Goal: Entertainment & Leisure: Consume media (video, audio)

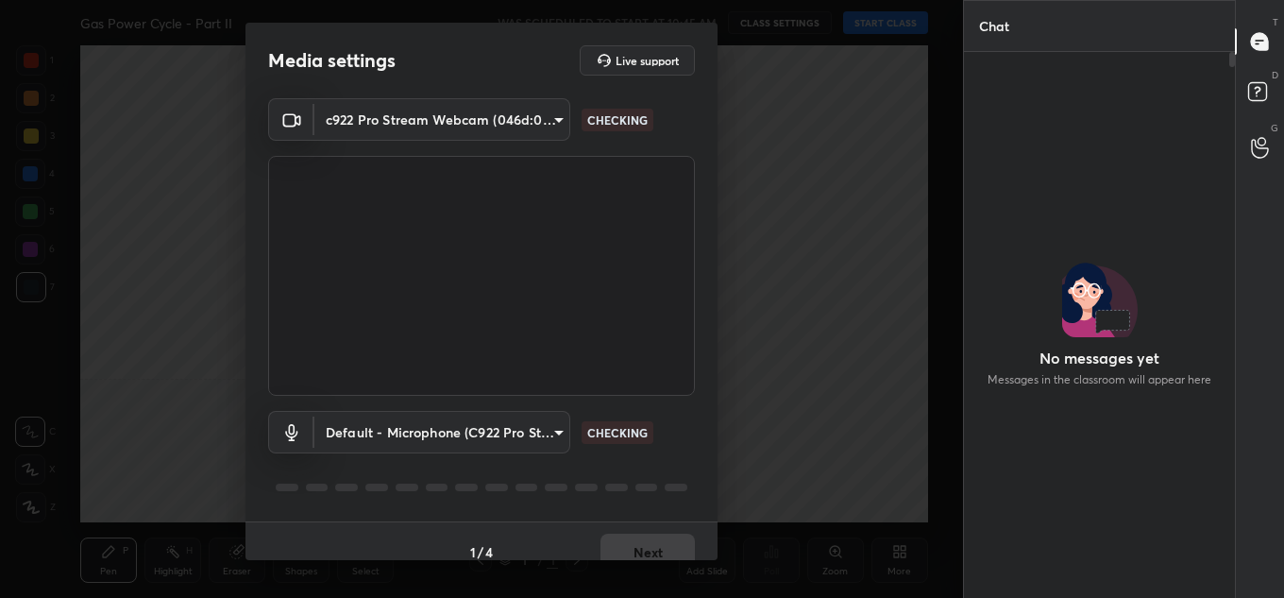
scroll to position [495, 265]
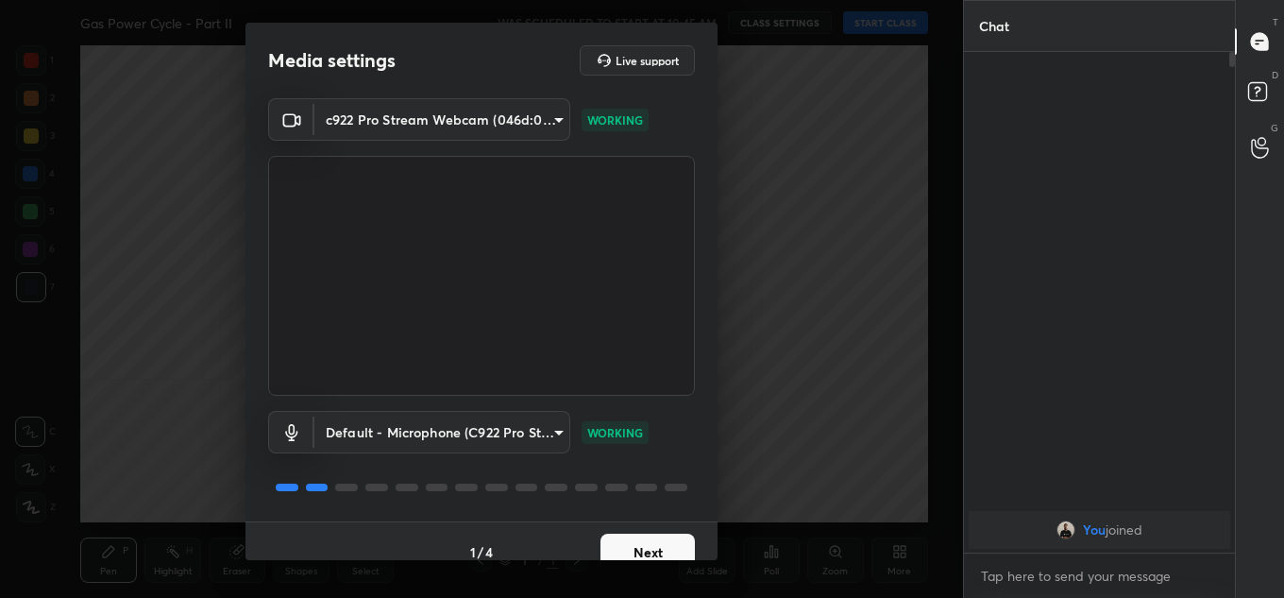
click at [632, 544] on button "Next" at bounding box center [647, 552] width 94 height 38
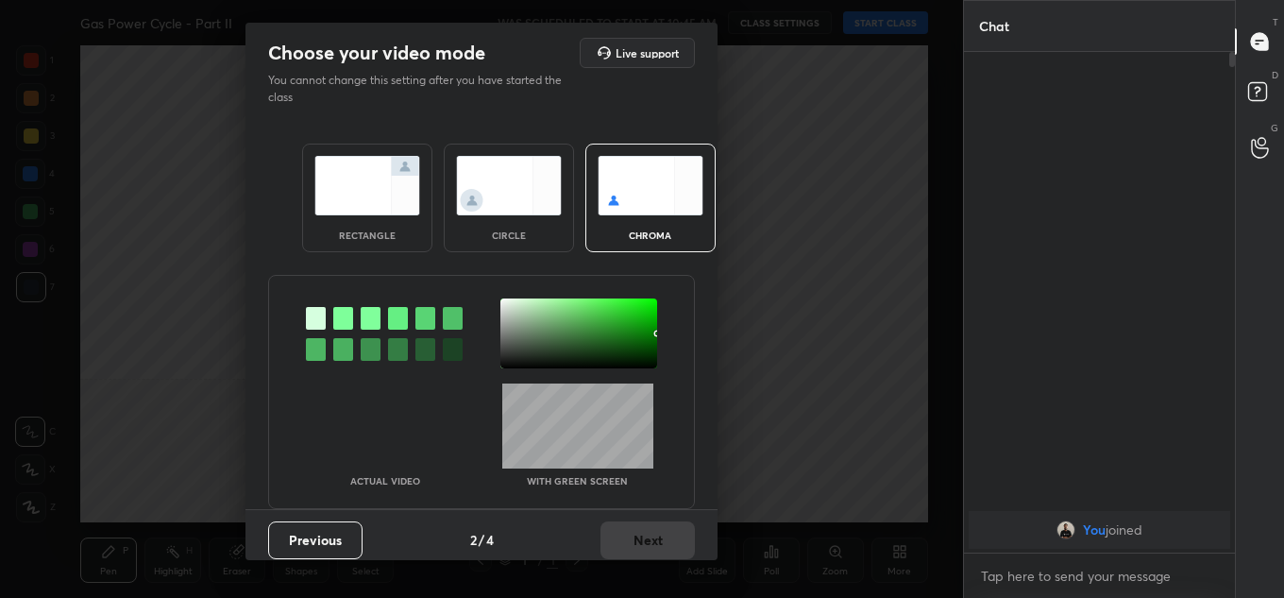
click at [353, 195] on img at bounding box center [367, 185] width 106 height 59
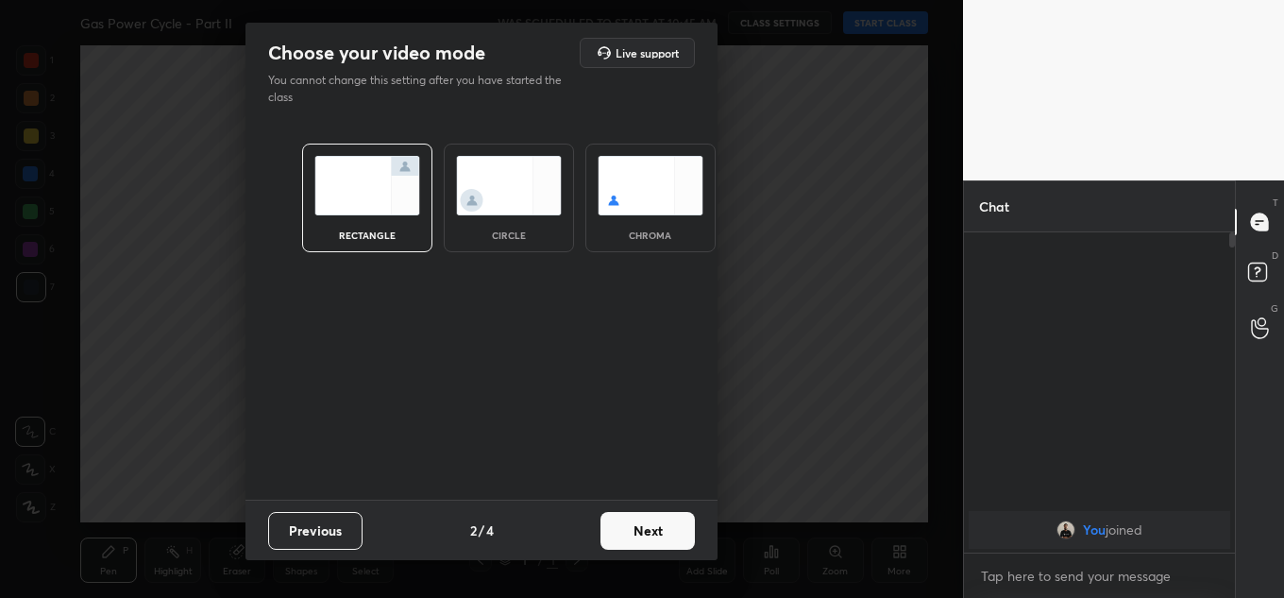
scroll to position [360, 265]
click at [629, 521] on button "Next" at bounding box center [647, 531] width 94 height 38
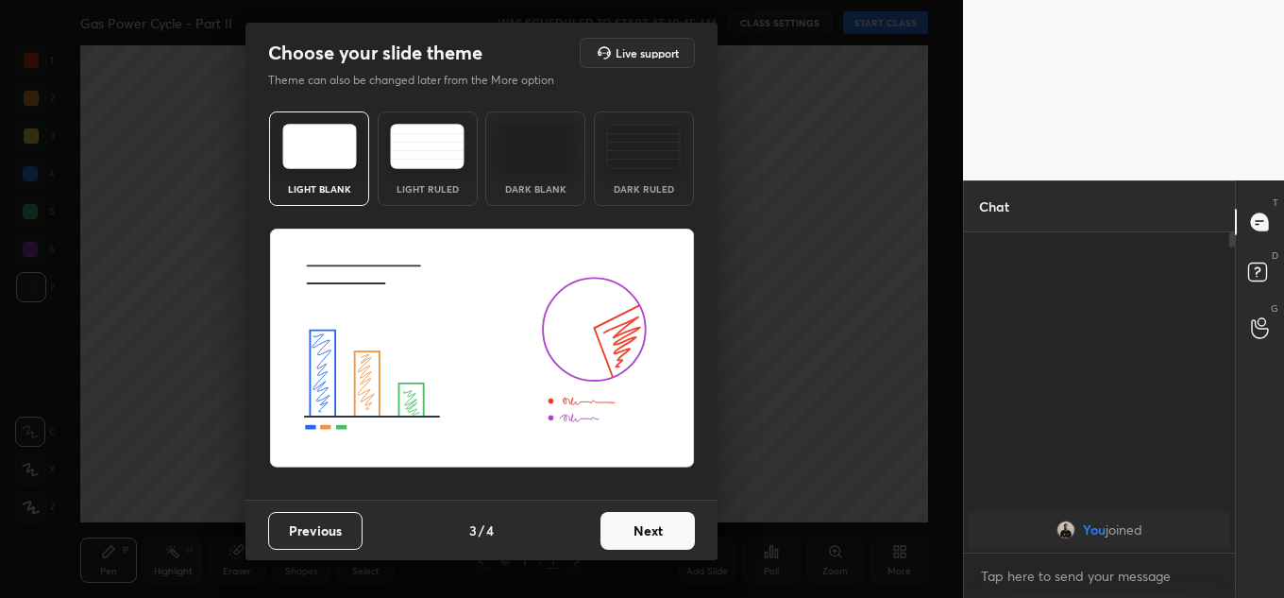
click at [650, 522] on button "Next" at bounding box center [647, 531] width 94 height 38
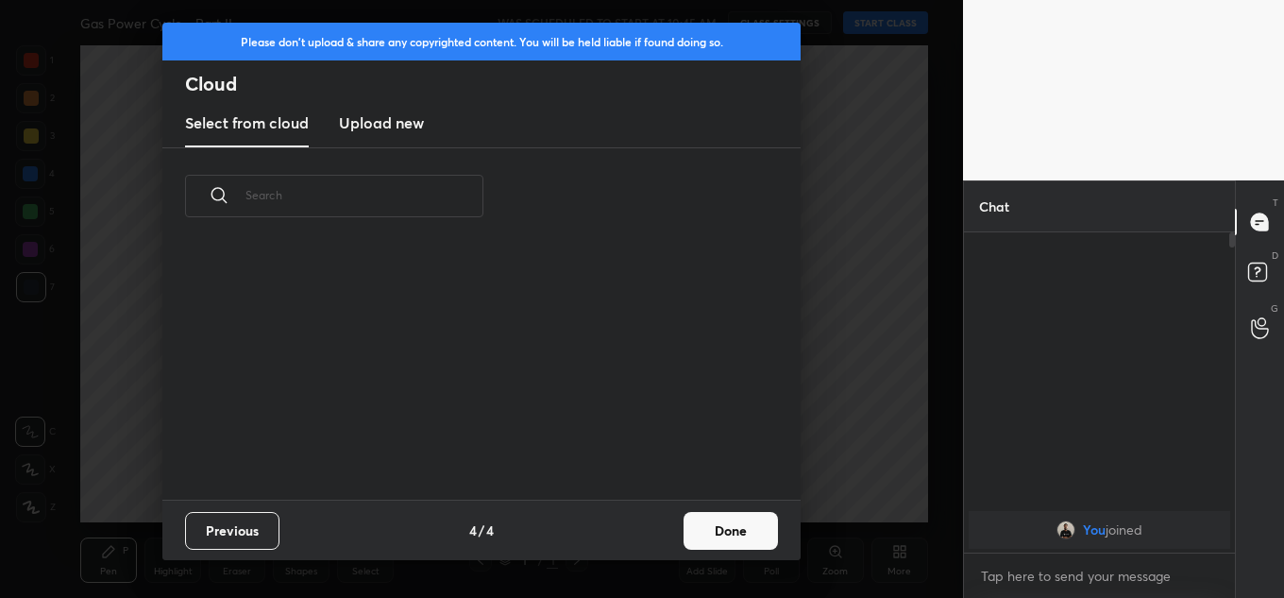
click at [670, 531] on div "Previous 4 / 4 Done" at bounding box center [481, 529] width 638 height 60
click at [712, 532] on button "Done" at bounding box center [731, 531] width 94 height 38
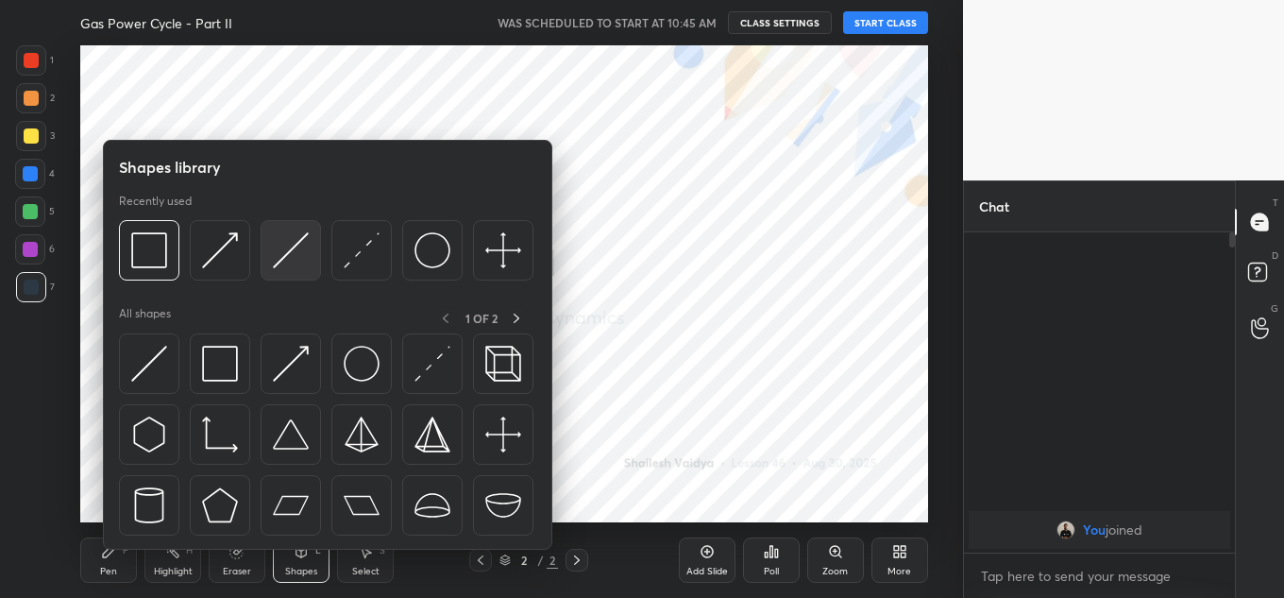
click at [314, 242] on div at bounding box center [291, 250] width 60 height 60
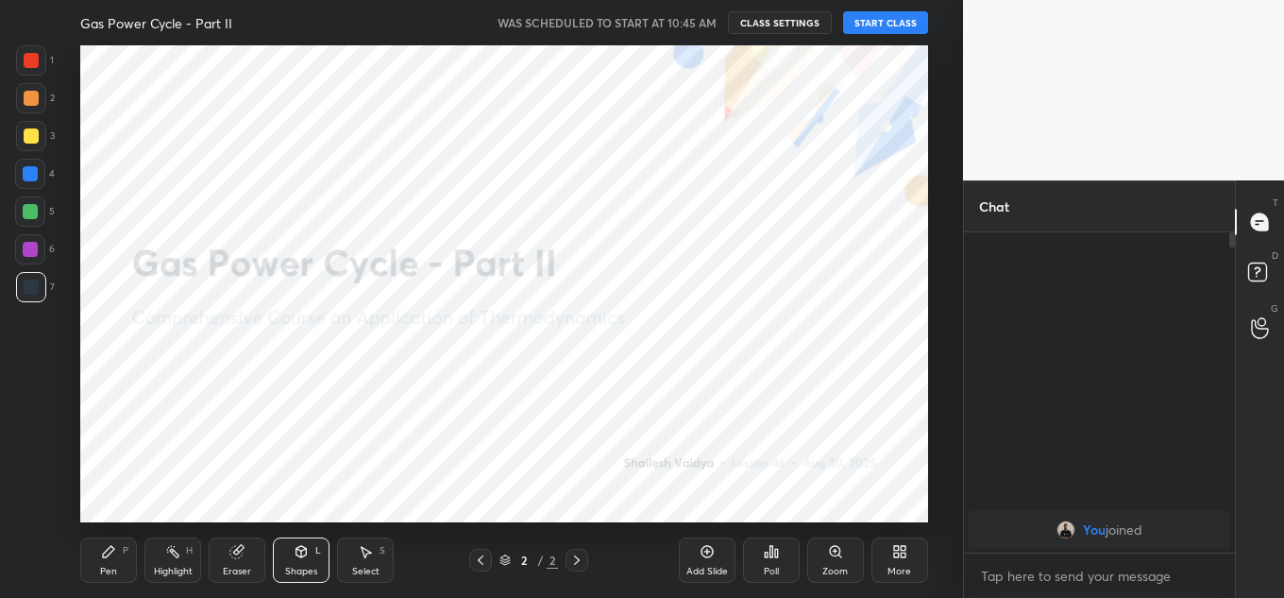
click at [899, 24] on button "START CLASS" at bounding box center [885, 22] width 85 height 23
type textarea "x"
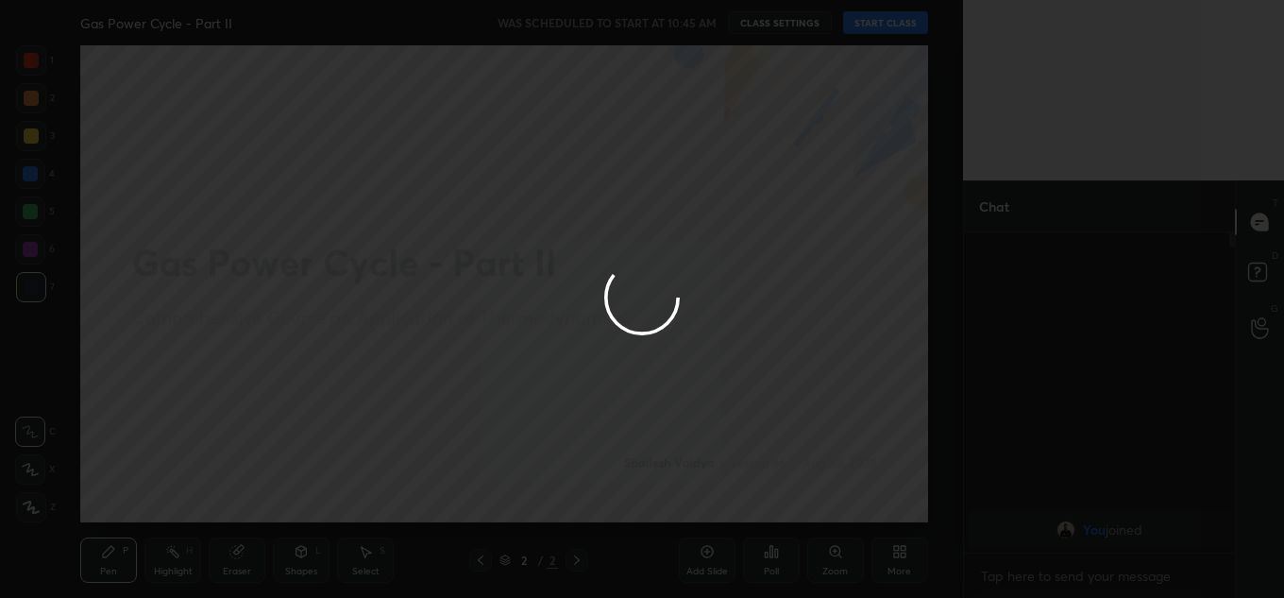
type textarea "x"
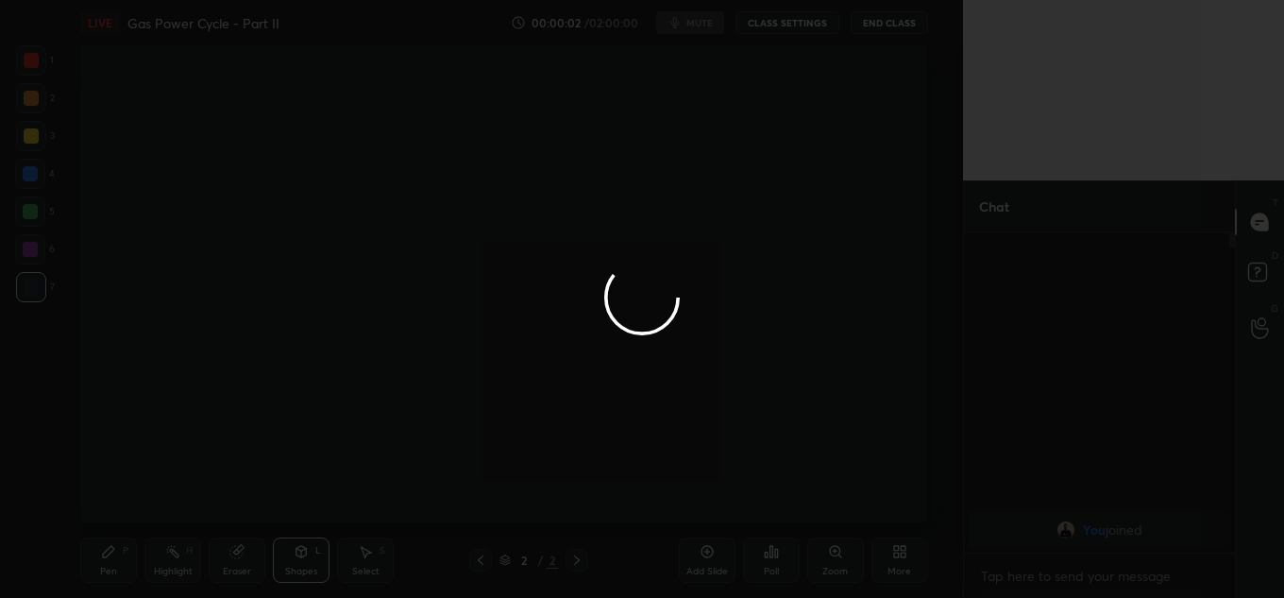
click at [306, 248] on div at bounding box center [642, 299] width 1284 height 598
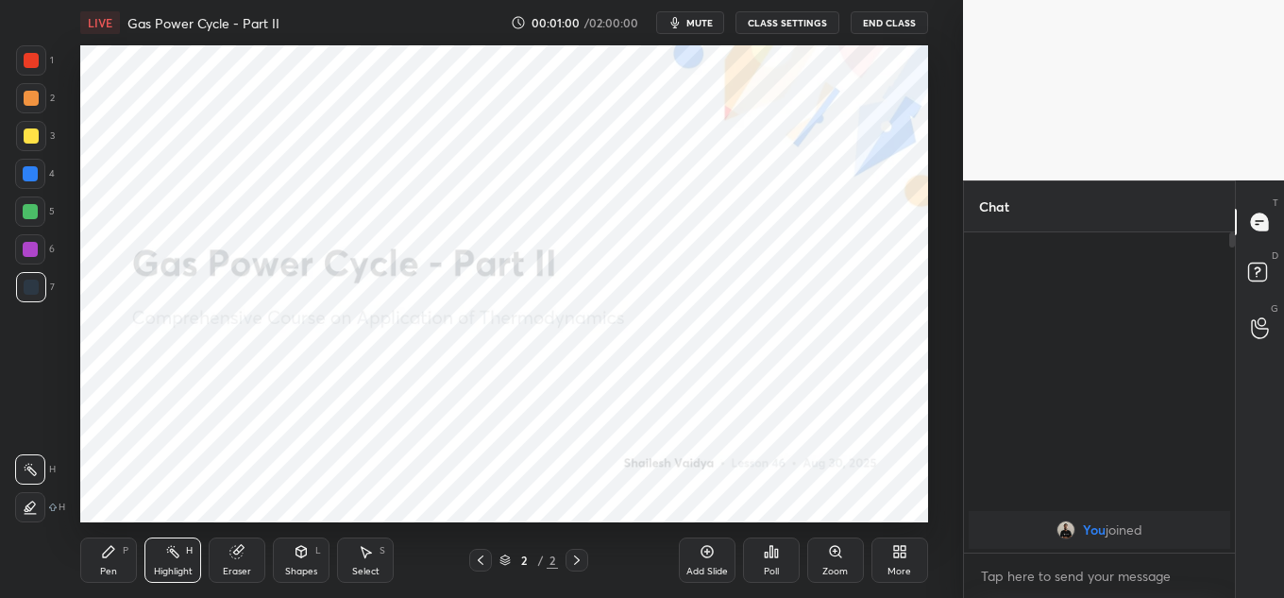
click at [882, 559] on div "More" at bounding box center [899, 559] width 57 height 45
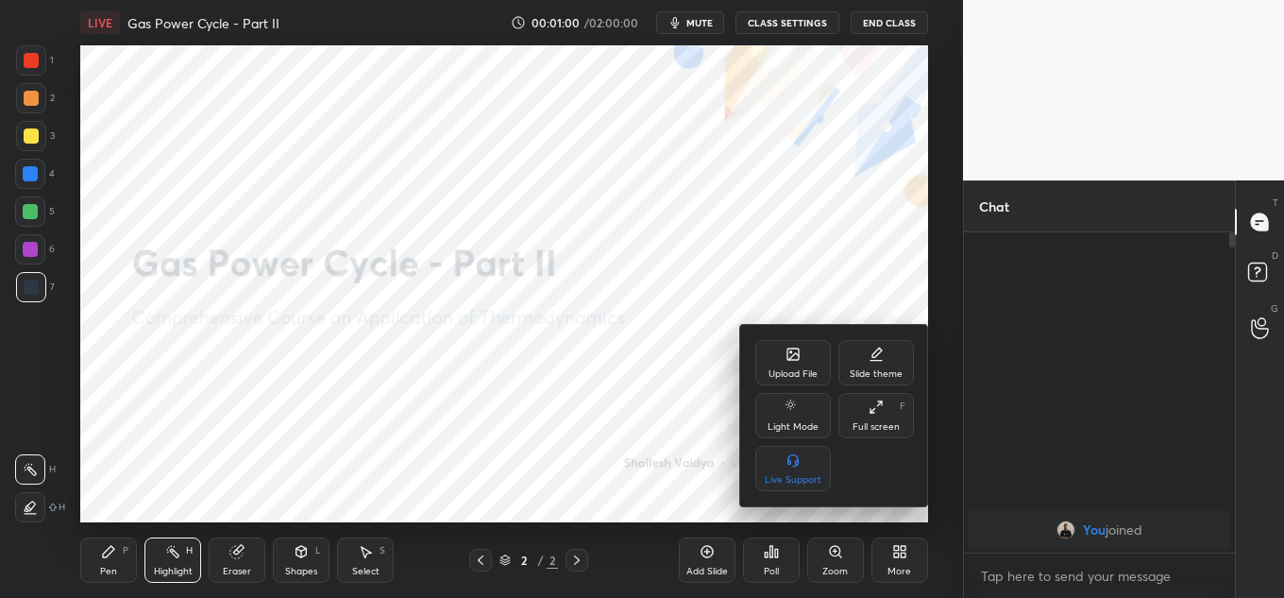
click at [779, 369] on div "Upload File" at bounding box center [792, 373] width 49 height 9
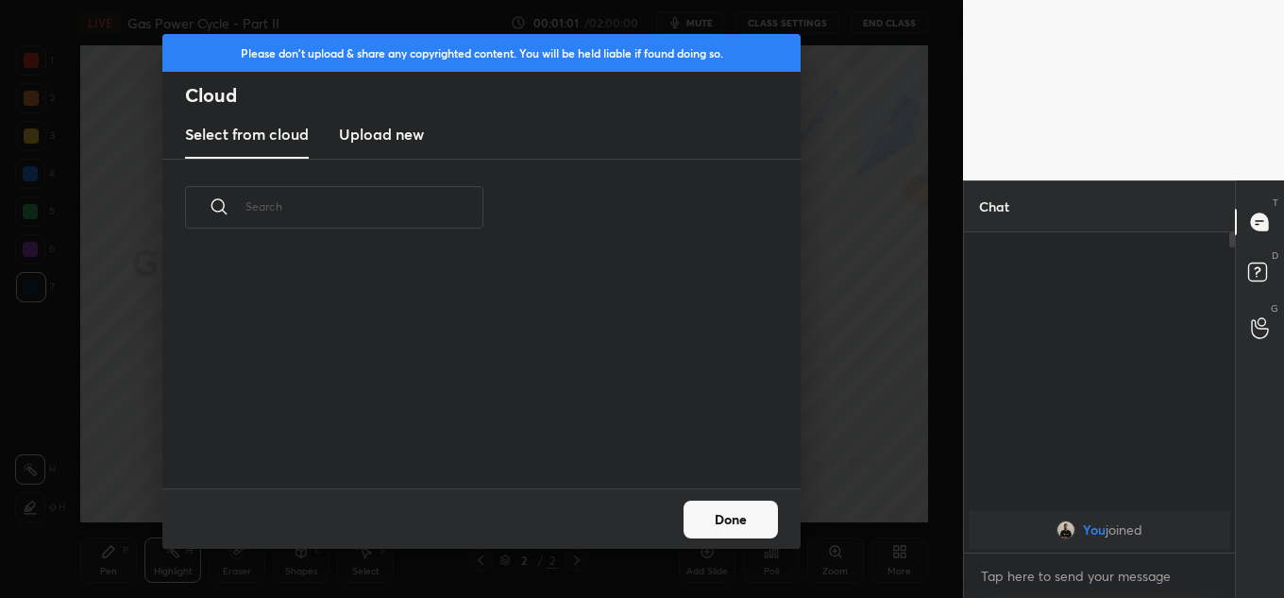
scroll to position [7, 10]
click at [386, 136] on h3 "Upload new" at bounding box center [381, 134] width 85 height 23
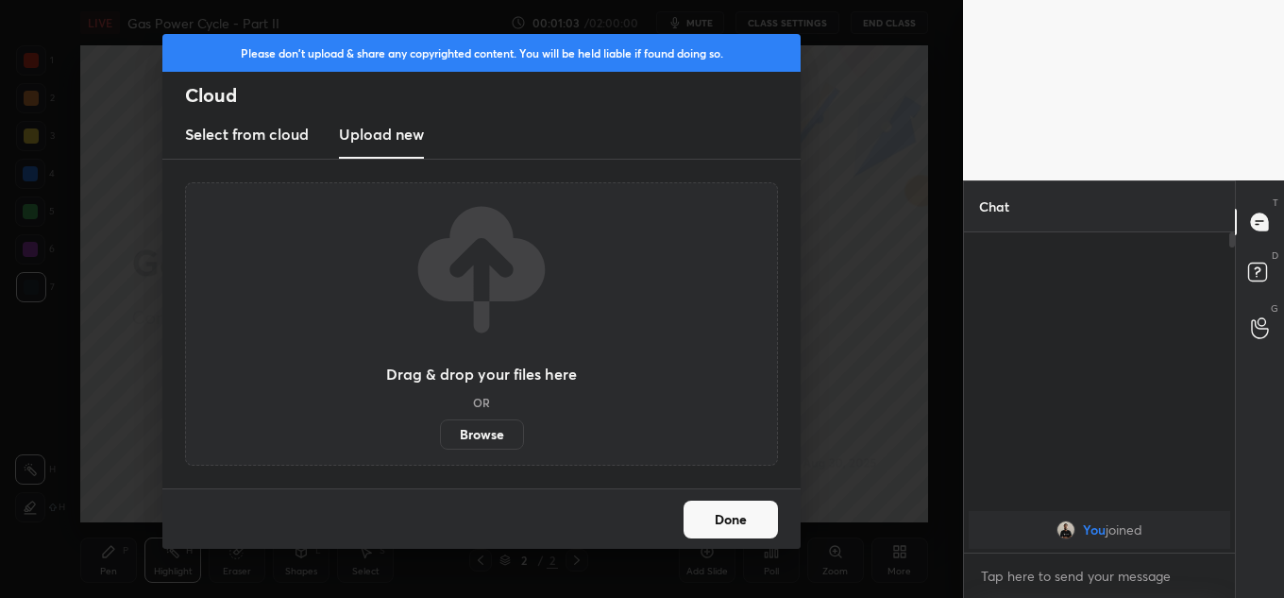
click at [473, 436] on label "Browse" at bounding box center [482, 434] width 84 height 30
click at [440, 436] on input "Browse" at bounding box center [440, 434] width 0 height 30
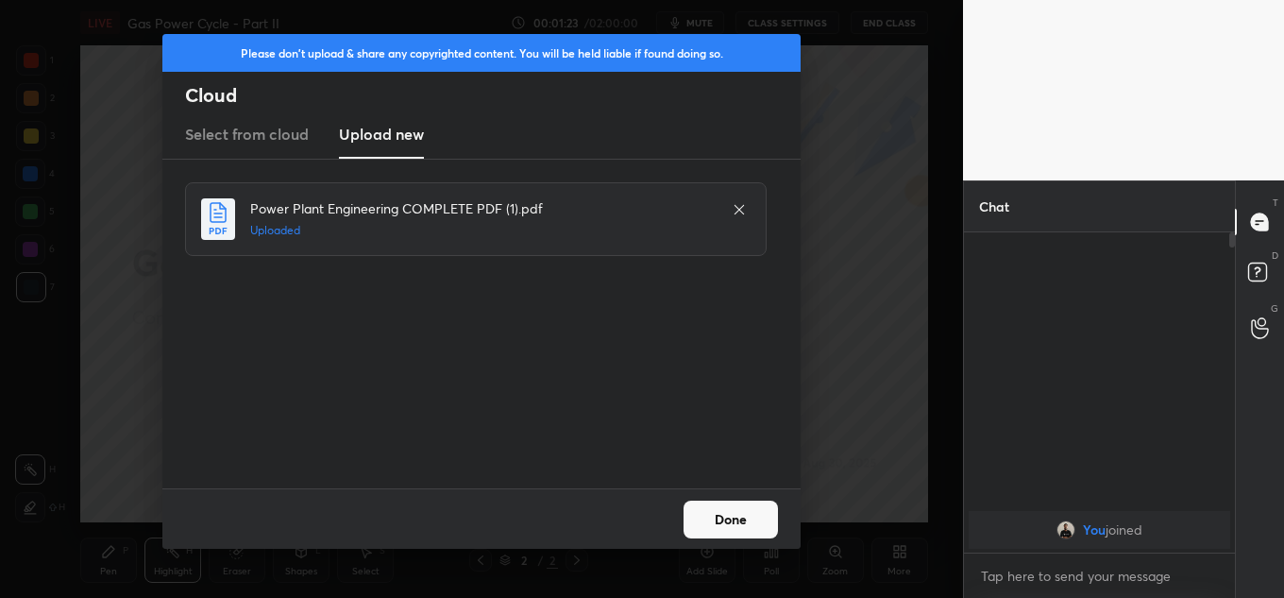
click at [734, 519] on button "Done" at bounding box center [731, 519] width 94 height 38
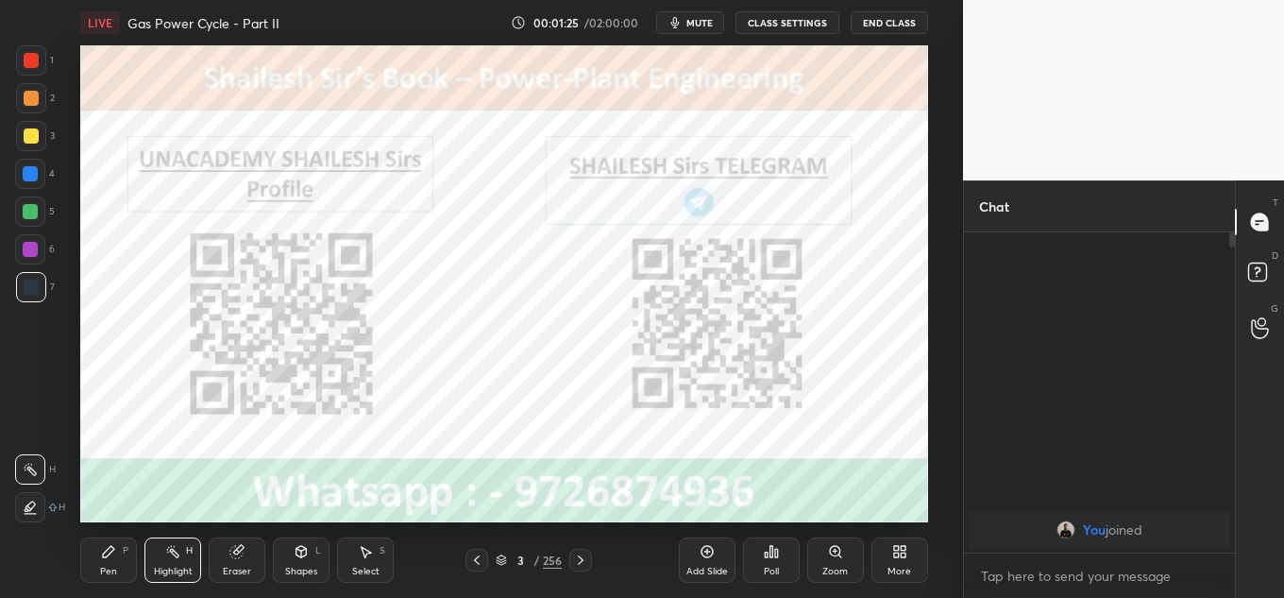
click at [698, 21] on span "mute" at bounding box center [699, 22] width 26 height 13
click at [691, 34] on div "LIVE Gas Power Cycle - Part II 00:02:53 / 02:00:00 unmute CLASS SETTINGS End Cl…" at bounding box center [504, 22] width 848 height 45
click at [717, 23] on span "unmute" at bounding box center [697, 22] width 41 height 13
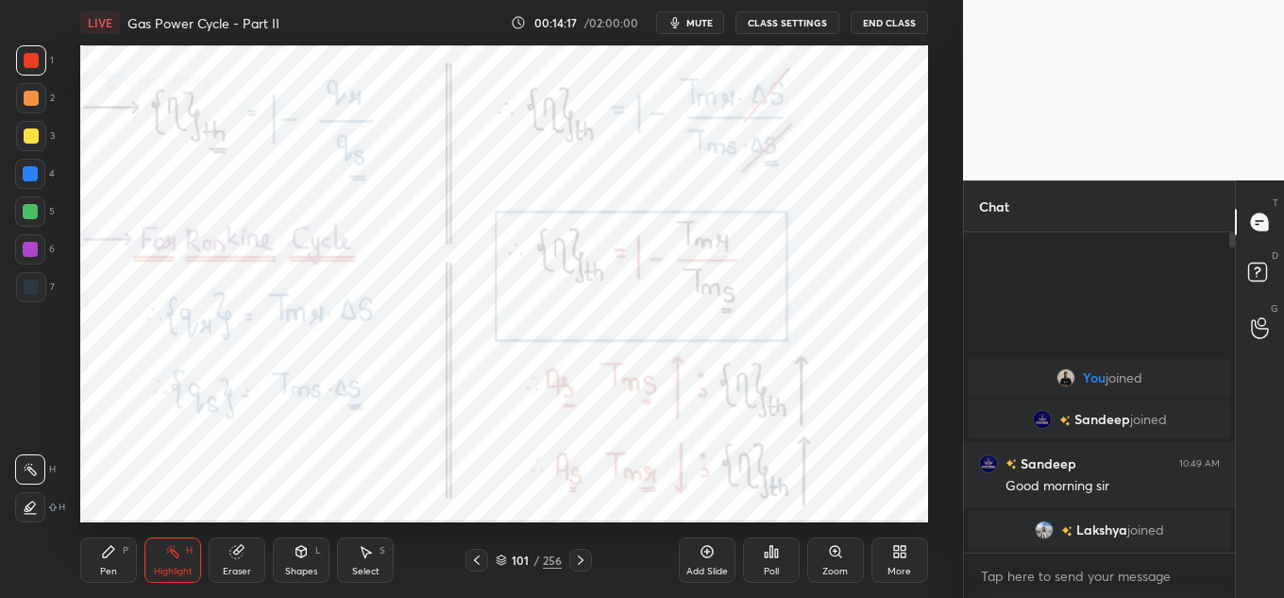
click at [790, 42] on div "LIVE Gas Power Cycle - Part II 00:14:17 / 02:00:00 mute CLASS SETTINGS End Clas…" at bounding box center [503, 299] width 887 height 598
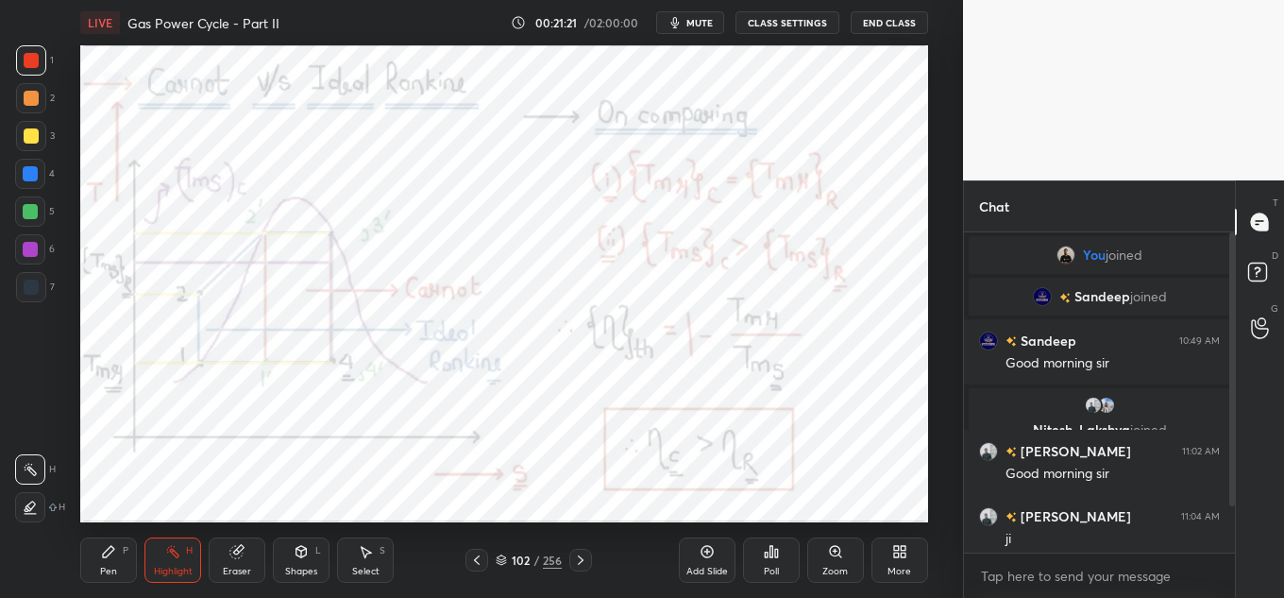
click at [709, 20] on span "mute" at bounding box center [699, 22] width 26 height 13
click at [685, 32] on button "unmute" at bounding box center [690, 22] width 68 height 23
click at [664, 27] on button "mute" at bounding box center [690, 22] width 68 height 23
click at [702, 22] on span "unmute" at bounding box center [697, 22] width 41 height 13
click at [712, 19] on span "mute" at bounding box center [699, 22] width 26 height 13
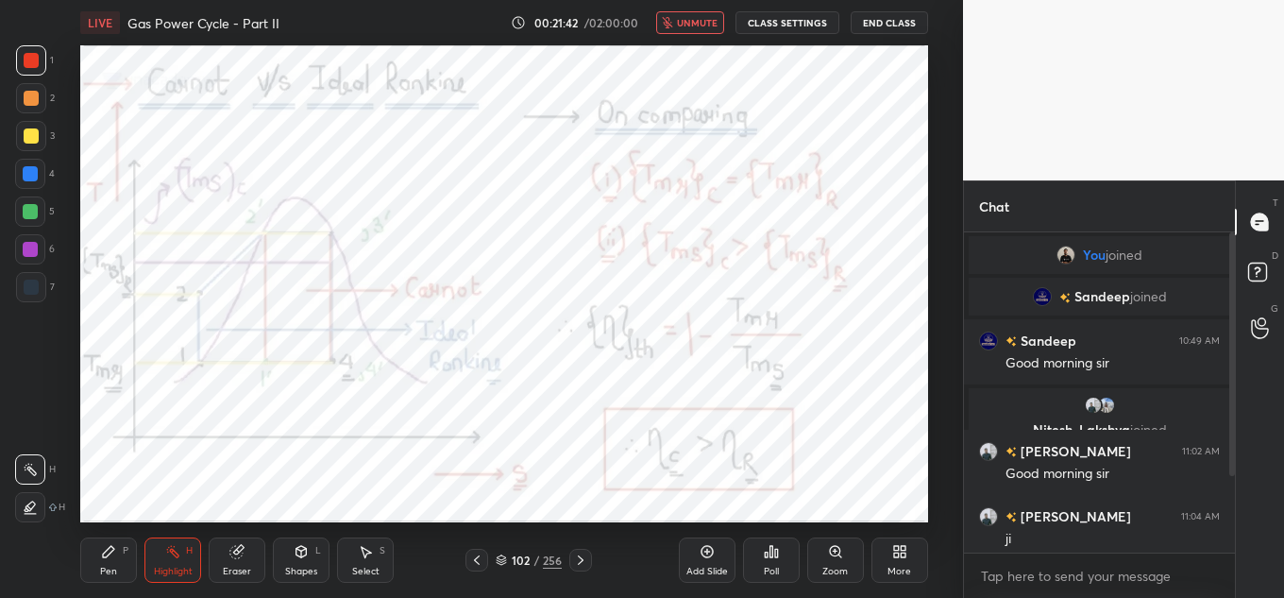
drag, startPoint x: 1236, startPoint y: 453, endPoint x: 1234, endPoint y: 474, distance: 20.9
click at [1234, 499] on div "Chat You joined [PERSON_NAME] joined Sandeep 10:49 AM Good morning [PERSON_NAME…" at bounding box center [1123, 388] width 321 height 417
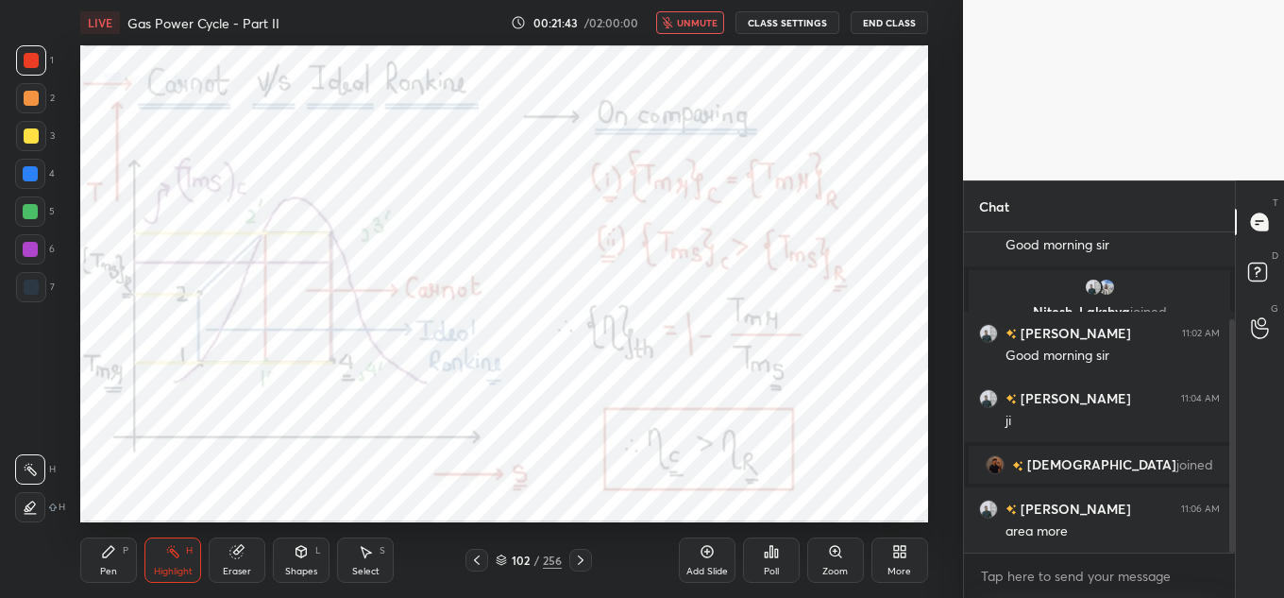
drag, startPoint x: 1232, startPoint y: 455, endPoint x: 1283, endPoint y: 436, distance: 54.4
click at [1235, 508] on div "Chat [PERSON_NAME] joined Sandeep 10:49 AM Good morning [PERSON_NAME] joined [P…" at bounding box center [1123, 388] width 321 height 417
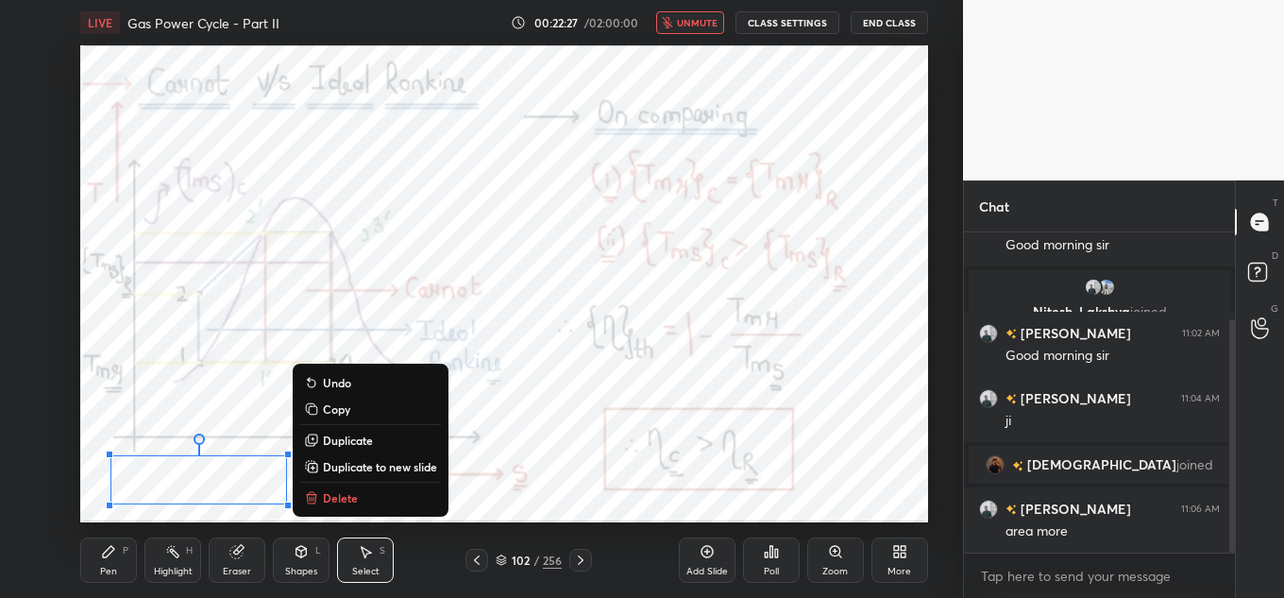
drag, startPoint x: 144, startPoint y: 489, endPoint x: 313, endPoint y: 516, distance: 171.2
click at [313, 517] on div "0 ° Undo Copy Duplicate Duplicate to new slide Delete" at bounding box center [504, 283] width 848 height 477
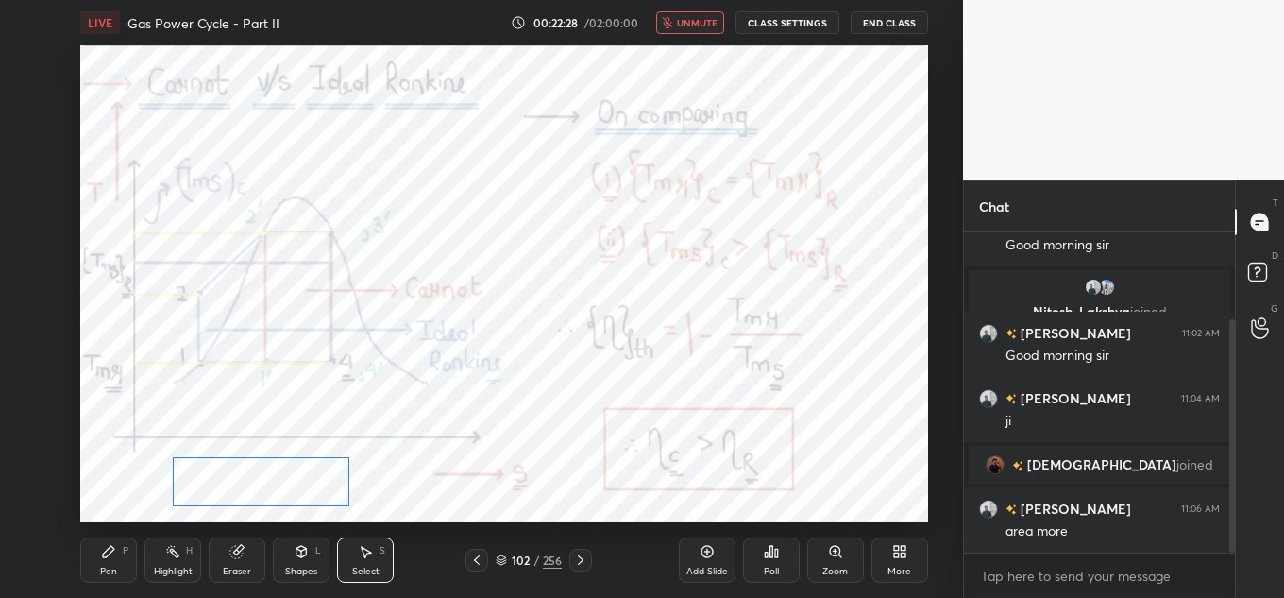
drag, startPoint x: 214, startPoint y: 484, endPoint x: 274, endPoint y: 480, distance: 59.7
click at [274, 484] on div "0 ° Undo Copy Duplicate Duplicate to new slide Delete" at bounding box center [504, 283] width 848 height 477
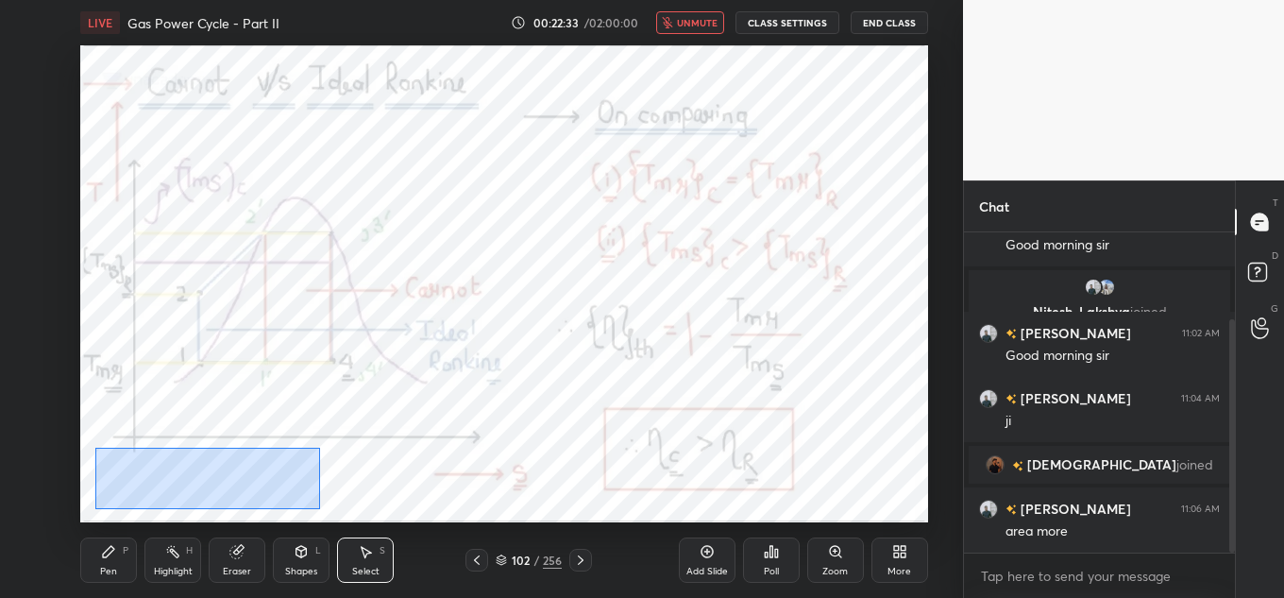
drag, startPoint x: 95, startPoint y: 447, endPoint x: 319, endPoint y: 502, distance: 230.4
click at [320, 508] on div "0 ° Undo Copy Duplicate Duplicate to new slide Delete" at bounding box center [504, 283] width 848 height 477
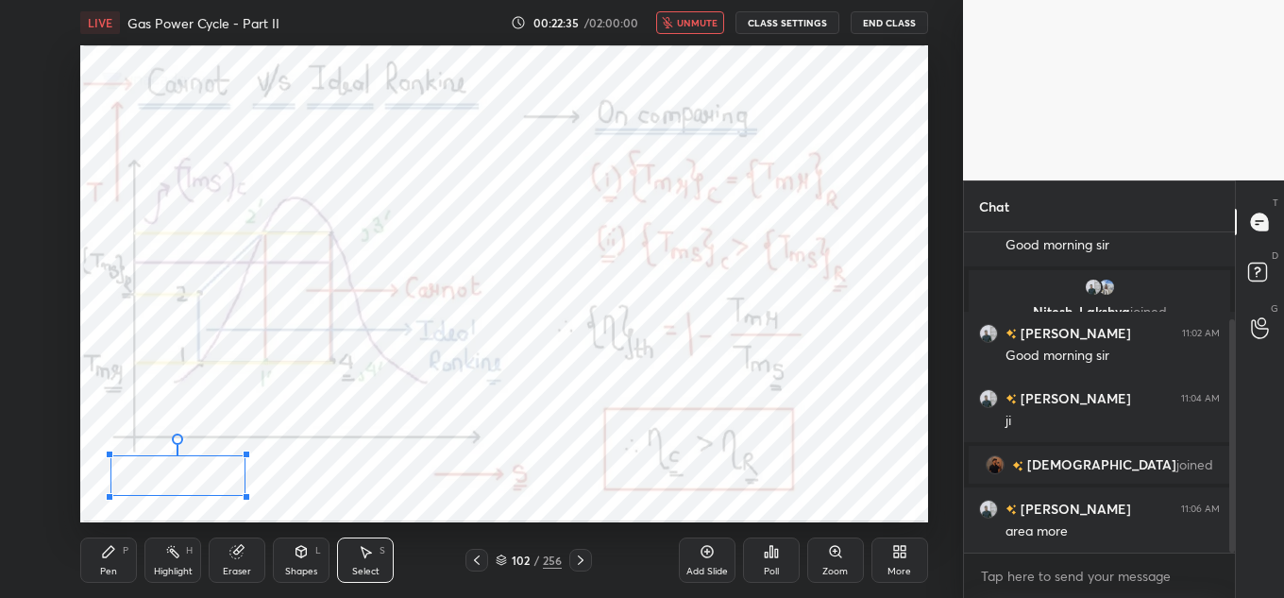
drag, startPoint x: 301, startPoint y: 502, endPoint x: 240, endPoint y: 493, distance: 62.1
click at [243, 496] on div at bounding box center [247, 497] width 8 height 8
drag, startPoint x: 217, startPoint y: 482, endPoint x: 314, endPoint y: 490, distance: 97.5
click at [312, 495] on div "0 ° Undo Copy Duplicate Duplicate to new slide Delete" at bounding box center [504, 283] width 848 height 477
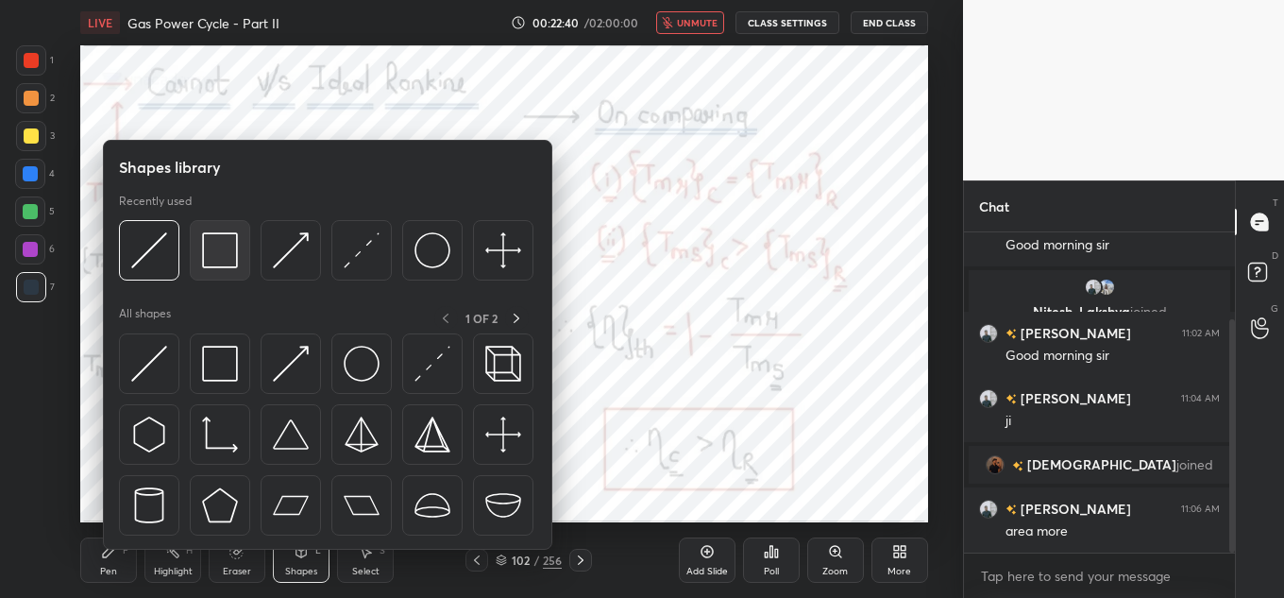
click at [218, 245] on img at bounding box center [220, 250] width 36 height 36
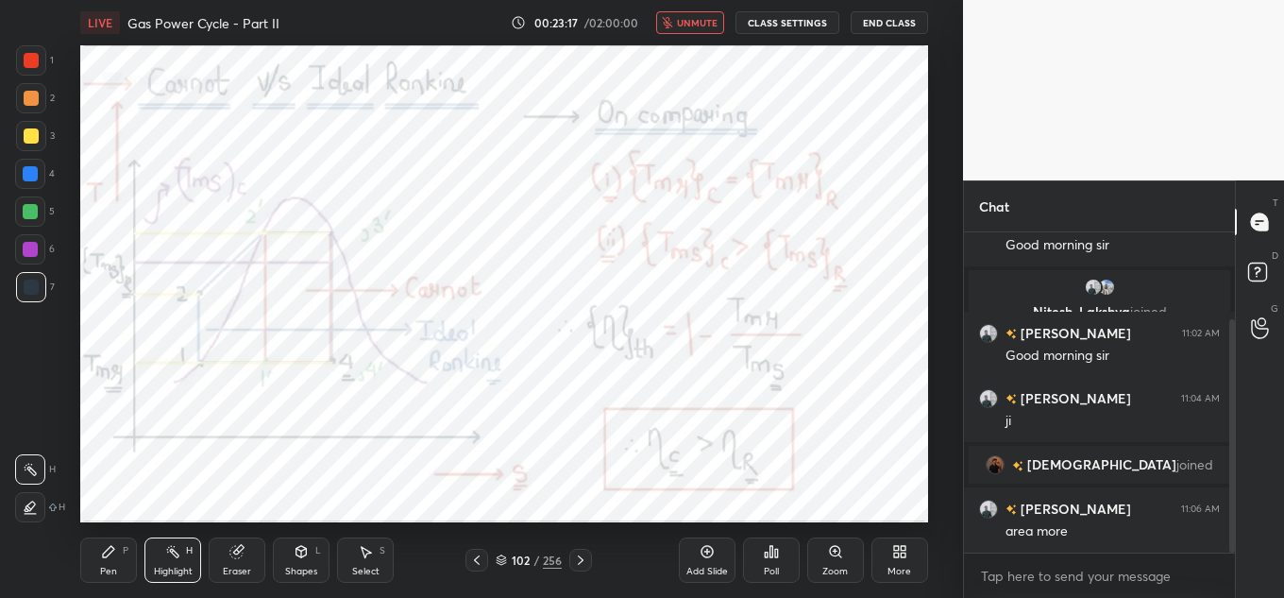
click at [702, 25] on span "unmute" at bounding box center [697, 22] width 41 height 13
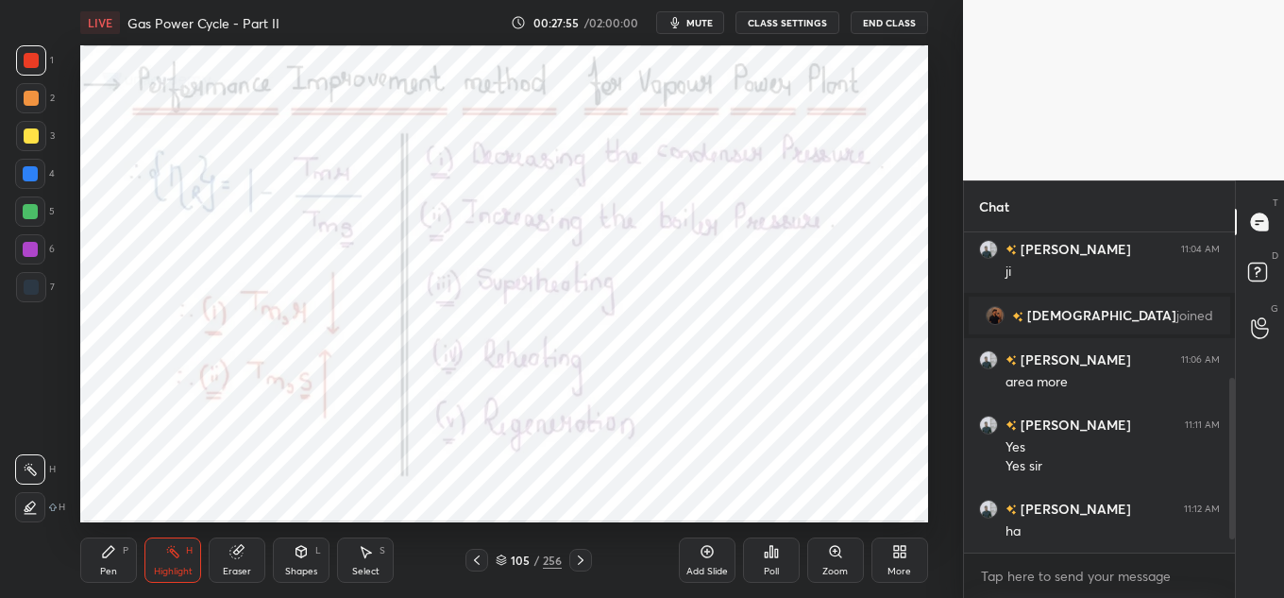
scroll to position [332, 0]
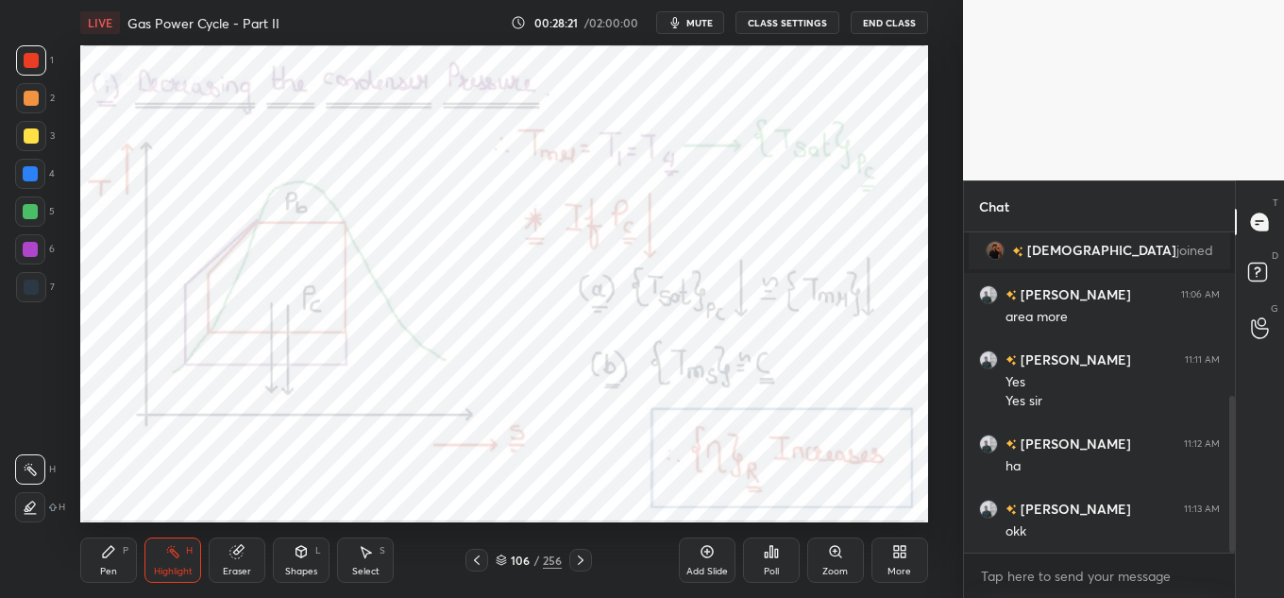
click at [473, 44] on div "LIVE Gas Power Cycle - Part II 00:28:21 / 02:00:00 mute CLASS SETTINGS End Clas…" at bounding box center [503, 299] width 887 height 598
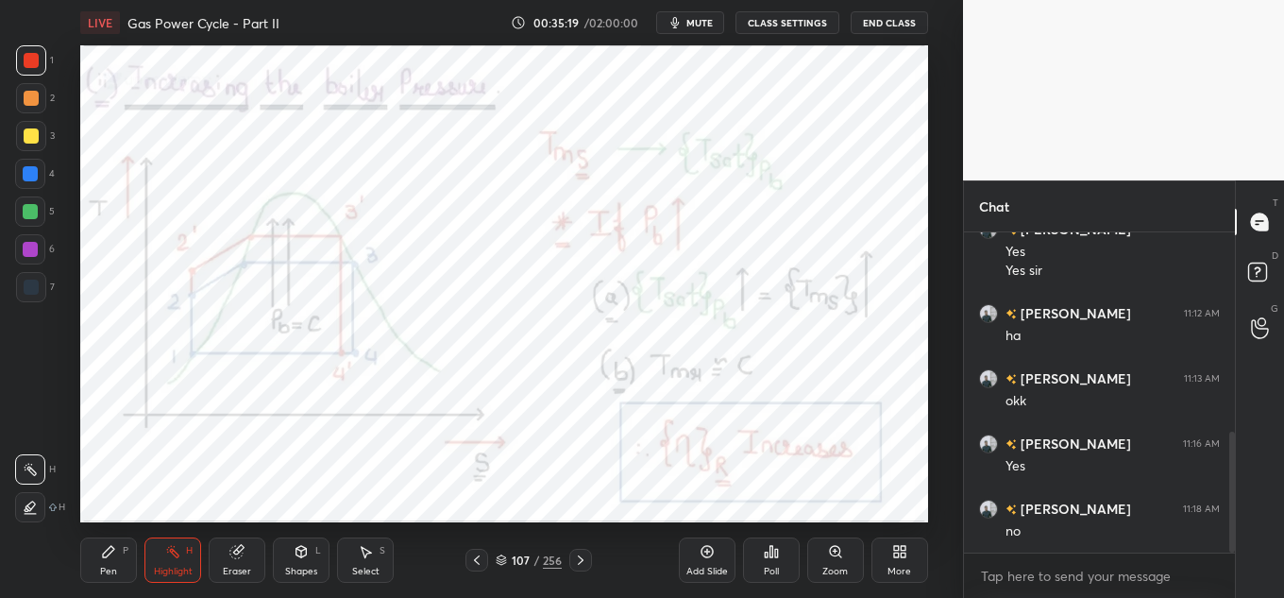
scroll to position [528, 0]
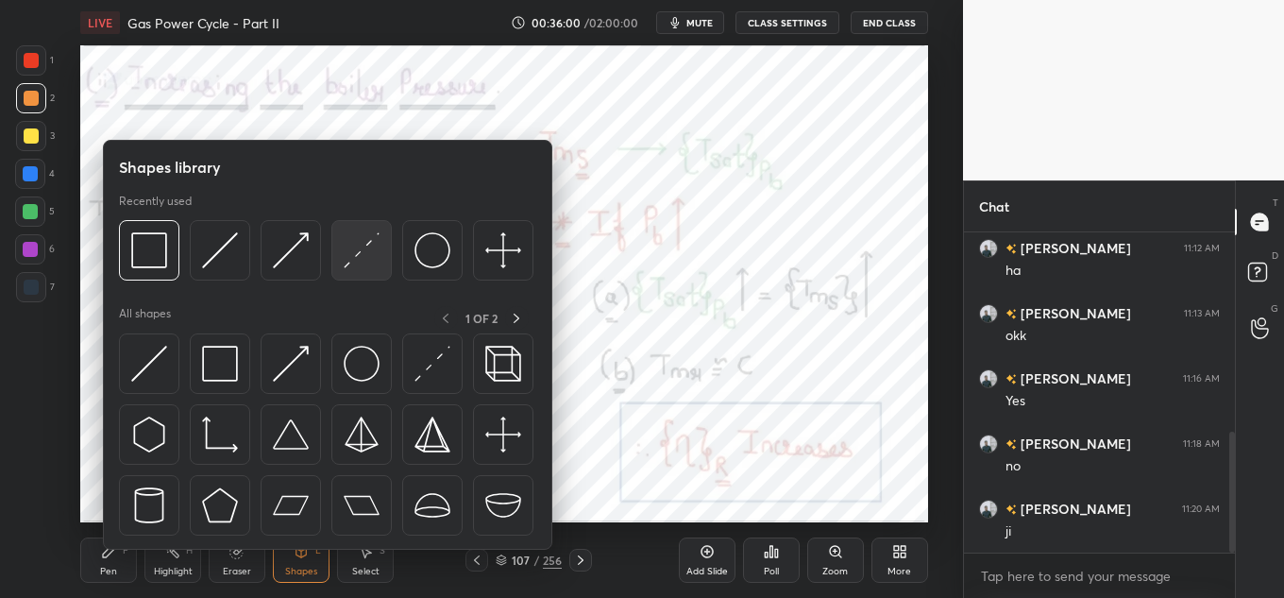
click at [373, 248] on img at bounding box center [362, 250] width 36 height 36
click at [160, 226] on div at bounding box center [149, 250] width 60 height 60
click at [279, 243] on img at bounding box center [291, 250] width 36 height 36
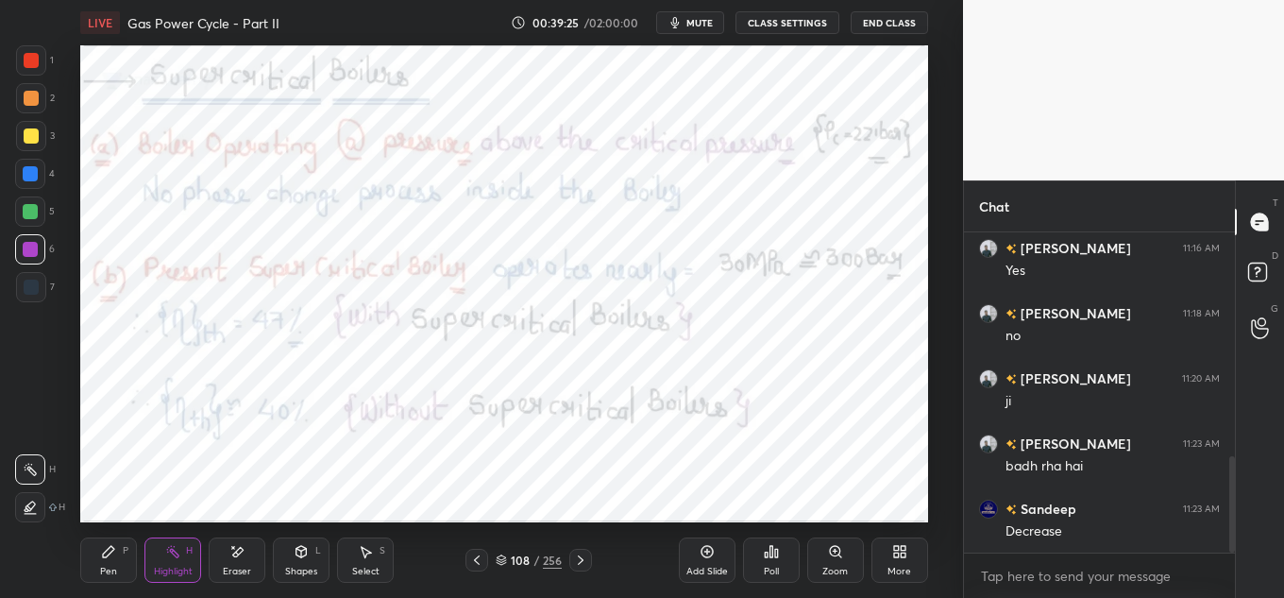
scroll to position [740, 0]
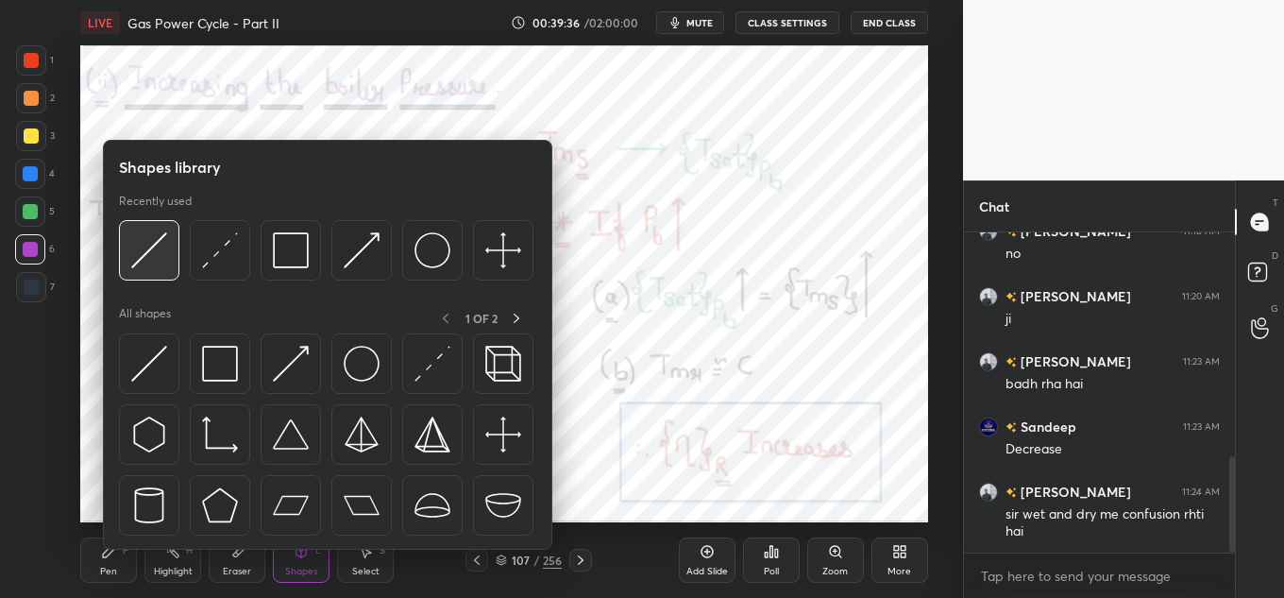
click at [160, 248] on img at bounding box center [149, 250] width 36 height 36
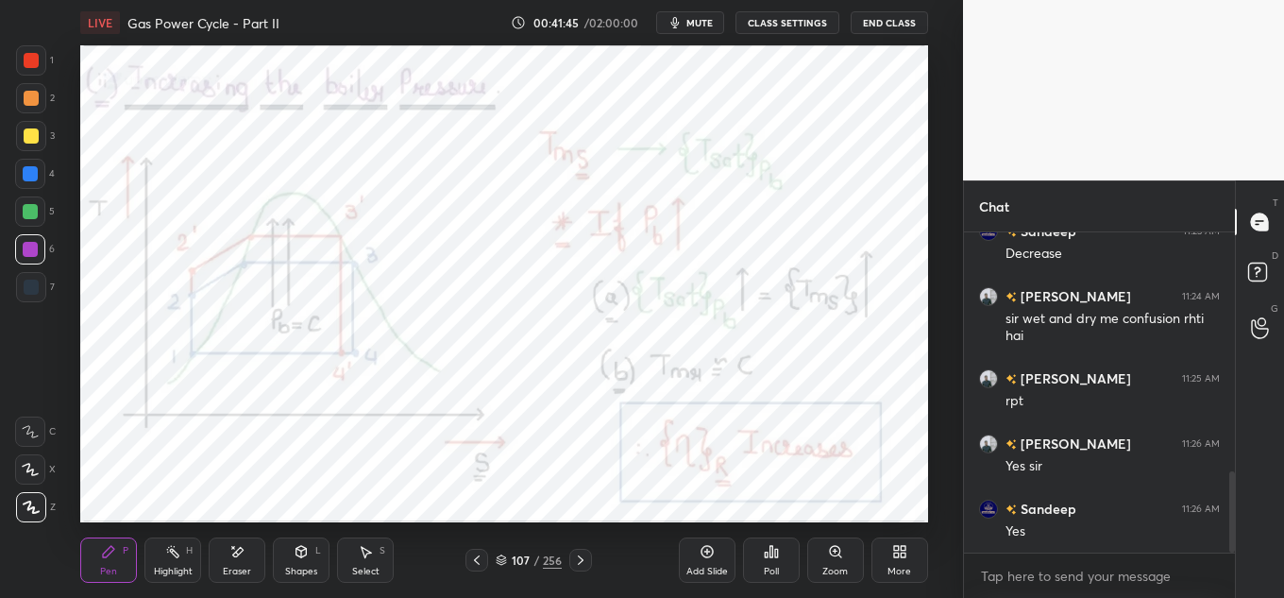
scroll to position [1001, 0]
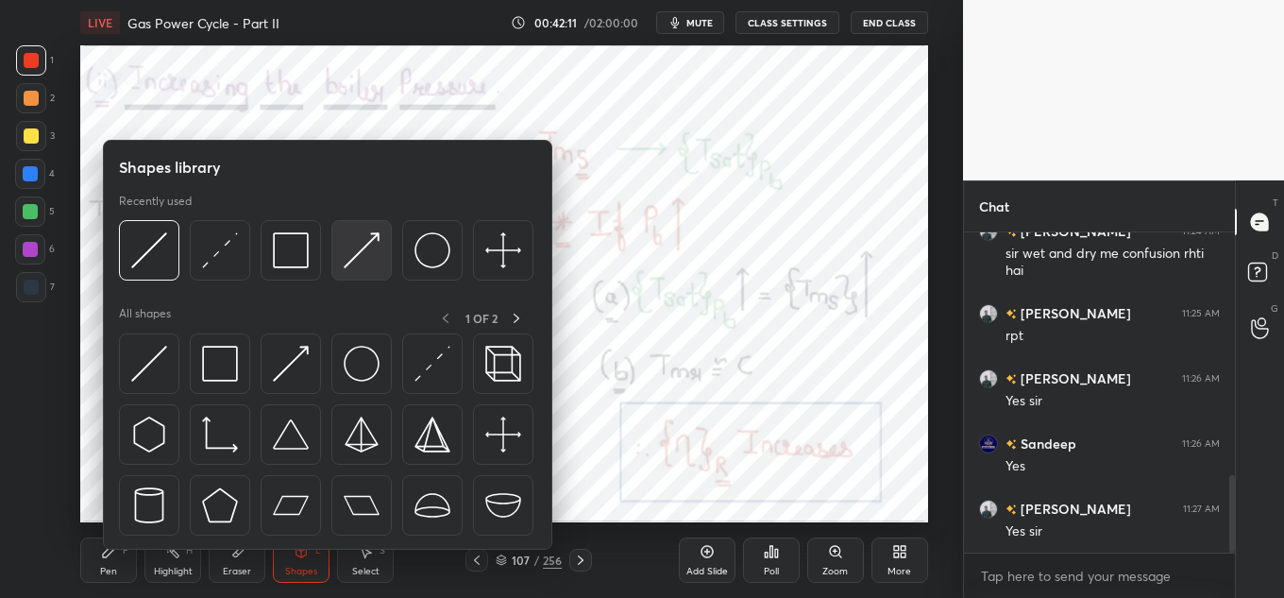
click at [341, 238] on div at bounding box center [361, 250] width 60 height 60
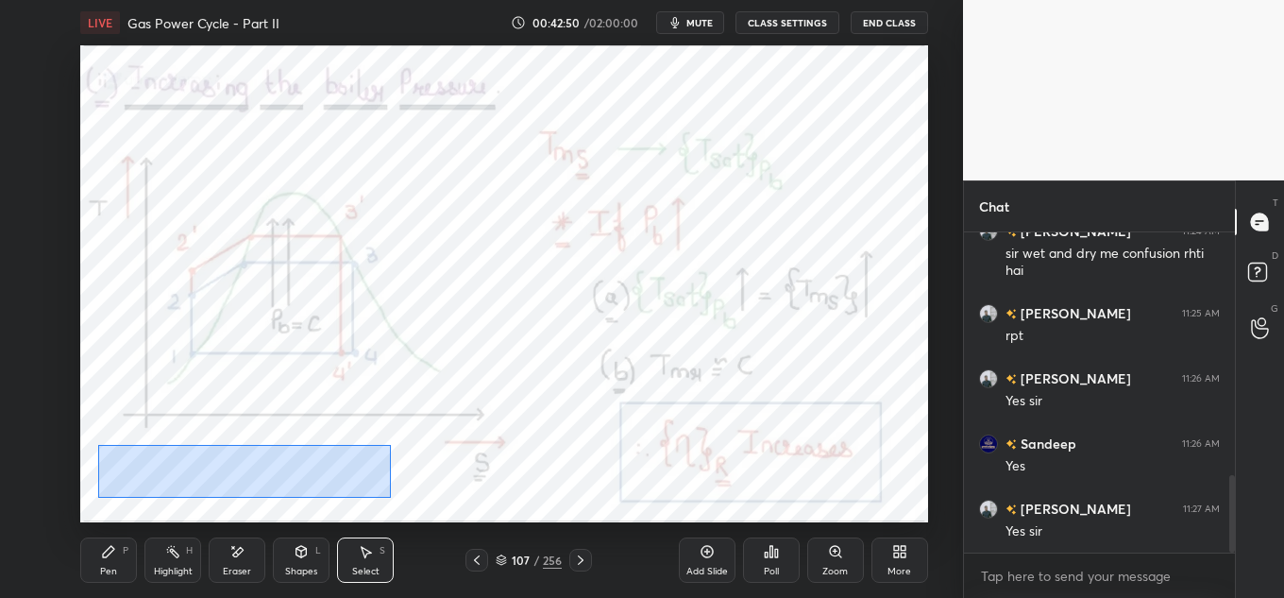
drag, startPoint x: 98, startPoint y: 443, endPoint x: 383, endPoint y: 494, distance: 289.6
click at [388, 495] on div "0 ° Undo Copy Duplicate Duplicate to new slide Delete" at bounding box center [504, 283] width 848 height 477
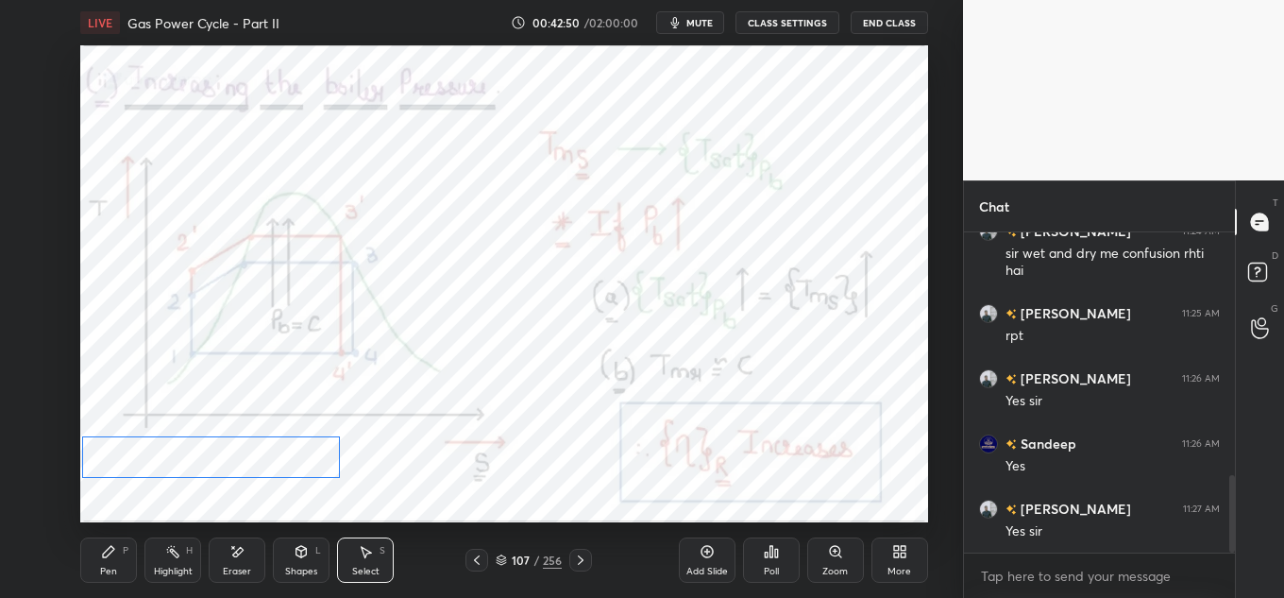
drag, startPoint x: 273, startPoint y: 469, endPoint x: 266, endPoint y: 456, distance: 14.8
click at [268, 460] on div "0 ° Undo Copy Duplicate Duplicate to new slide Delete" at bounding box center [504, 283] width 848 height 477
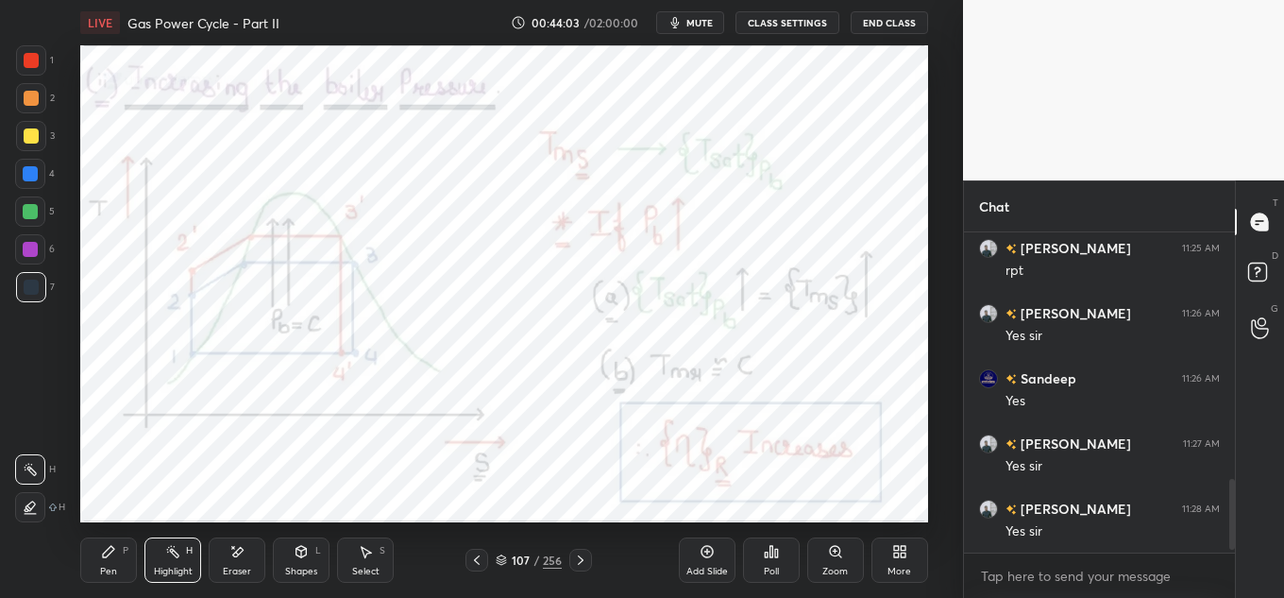
scroll to position [1131, 0]
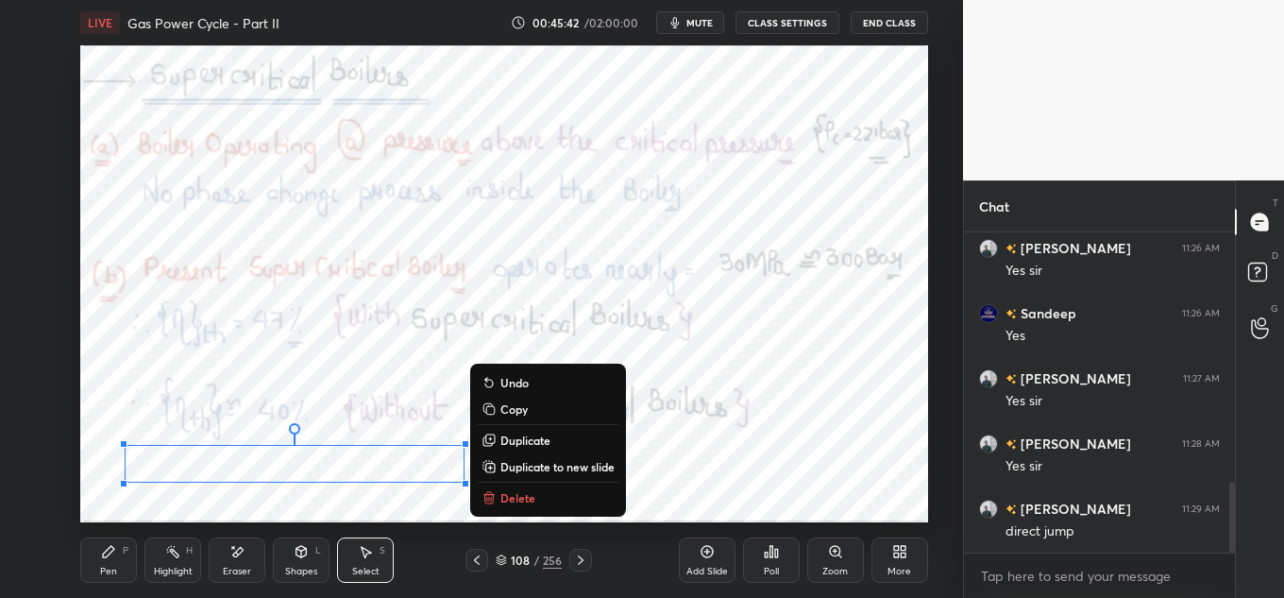
drag, startPoint x: 119, startPoint y: 441, endPoint x: 580, endPoint y: 519, distance: 467.3
click at [581, 521] on div "0 ° Undo Copy Duplicate Duplicate to new slide Delete" at bounding box center [504, 283] width 848 height 477
click at [348, 481] on div "0 ° Undo Copy Duplicate Duplicate to new slide Delete" at bounding box center [504, 283] width 848 height 477
click at [198, 515] on div "0 ° Undo Copy Duplicate Duplicate to new slide Delete" at bounding box center [504, 283] width 848 height 477
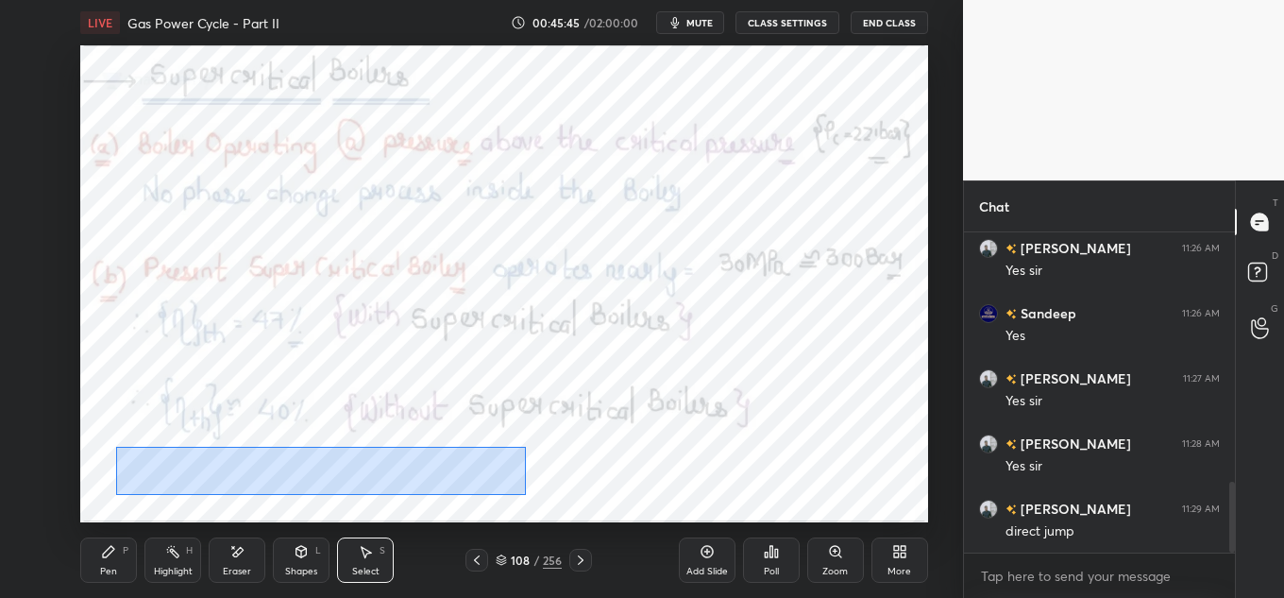
drag, startPoint x: 116, startPoint y: 447, endPoint x: 500, endPoint y: 483, distance: 386.0
click at [525, 495] on div "0 ° Undo Copy Duplicate Duplicate to new slide Delete" at bounding box center [504, 283] width 848 height 477
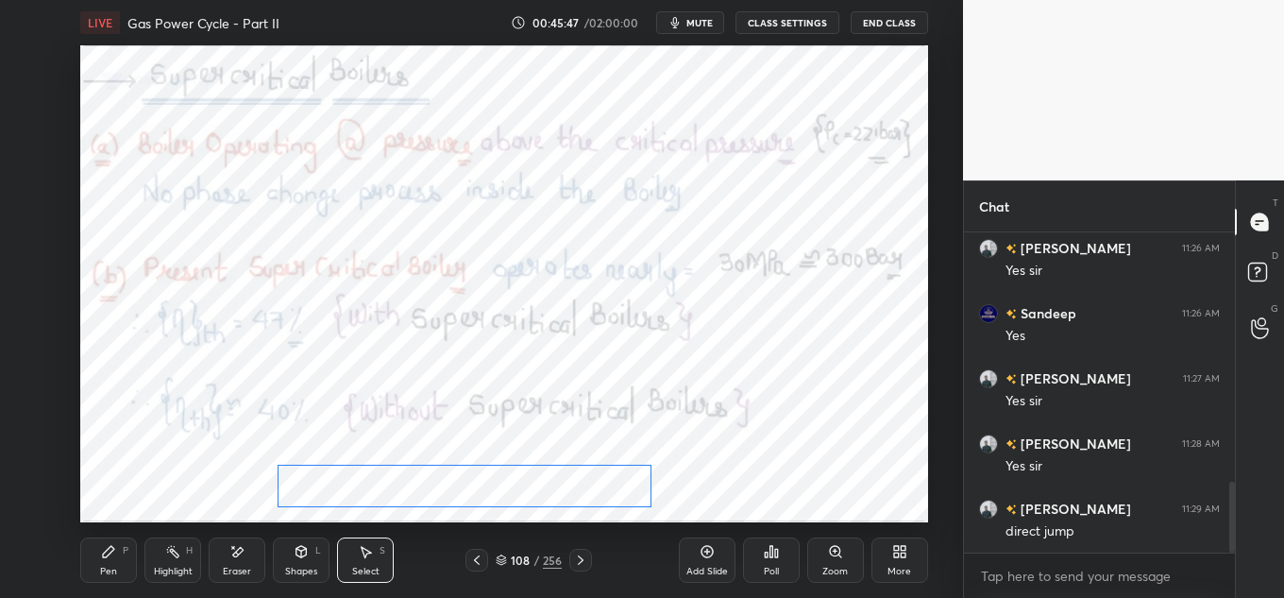
drag, startPoint x: 413, startPoint y: 469, endPoint x: 562, endPoint y: 489, distance: 150.5
click at [562, 489] on div "0 ° Undo Copy Duplicate Duplicate to new slide Delete" at bounding box center [504, 283] width 848 height 477
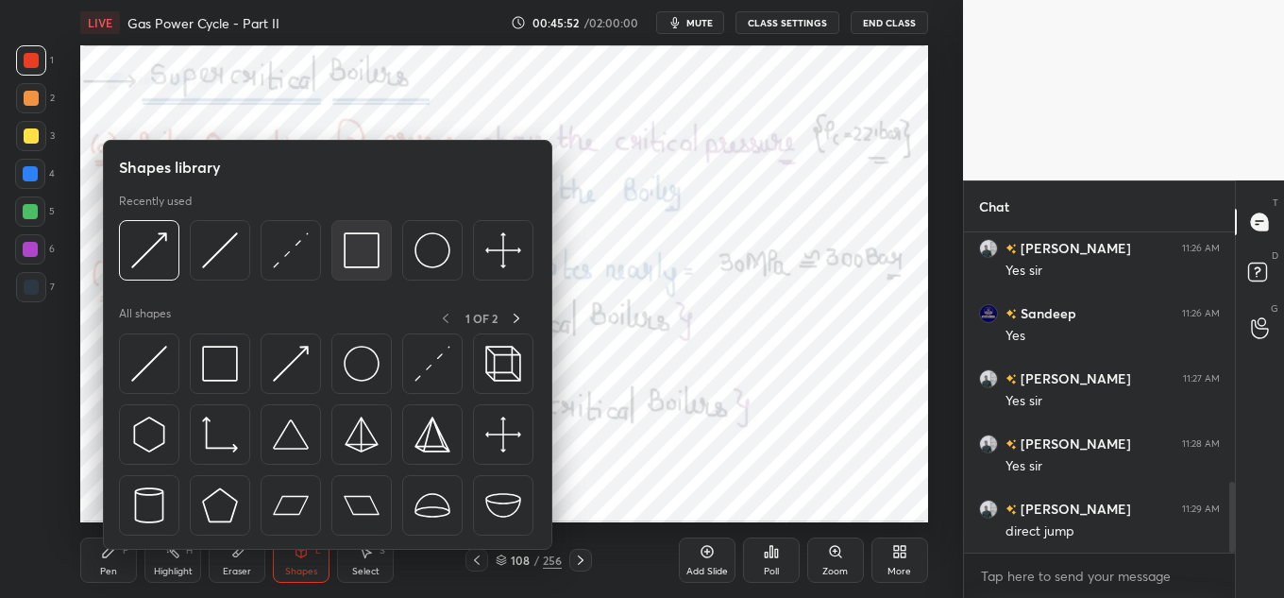
click at [350, 248] on img at bounding box center [362, 250] width 36 height 36
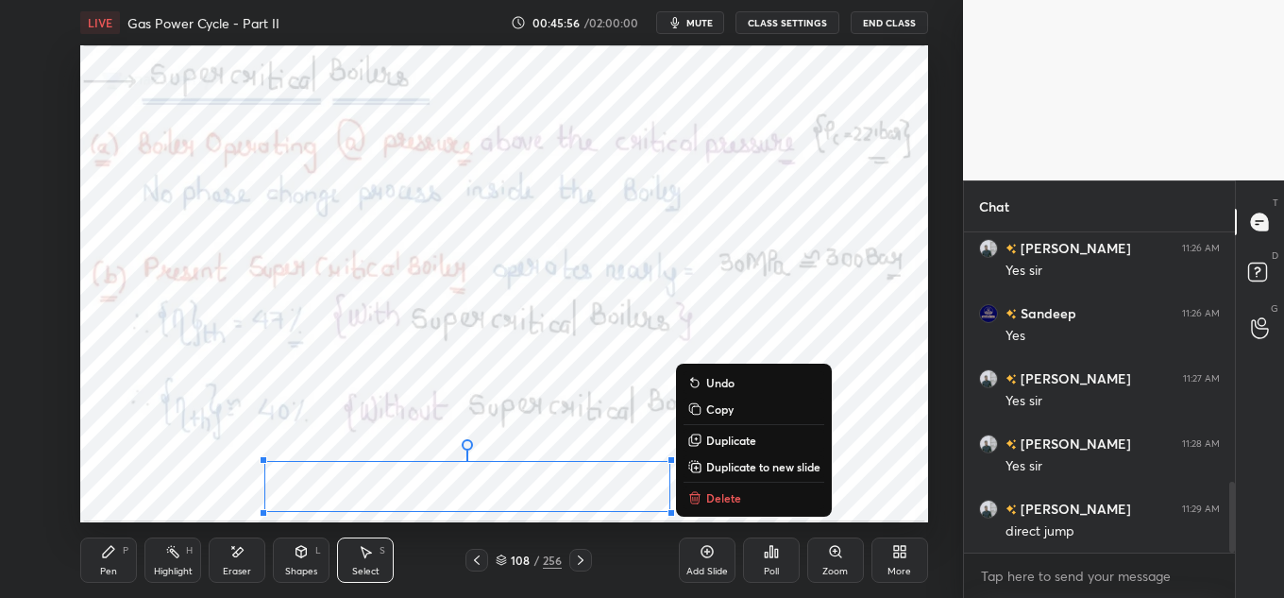
drag, startPoint x: 421, startPoint y: 481, endPoint x: 659, endPoint y: 499, distance: 238.7
click at [683, 513] on div "LIVE Gas Power Cycle - Part II 00:45:56 / 02:00:00 mute CLASS SETTINGS End Clas…" at bounding box center [503, 299] width 887 height 598
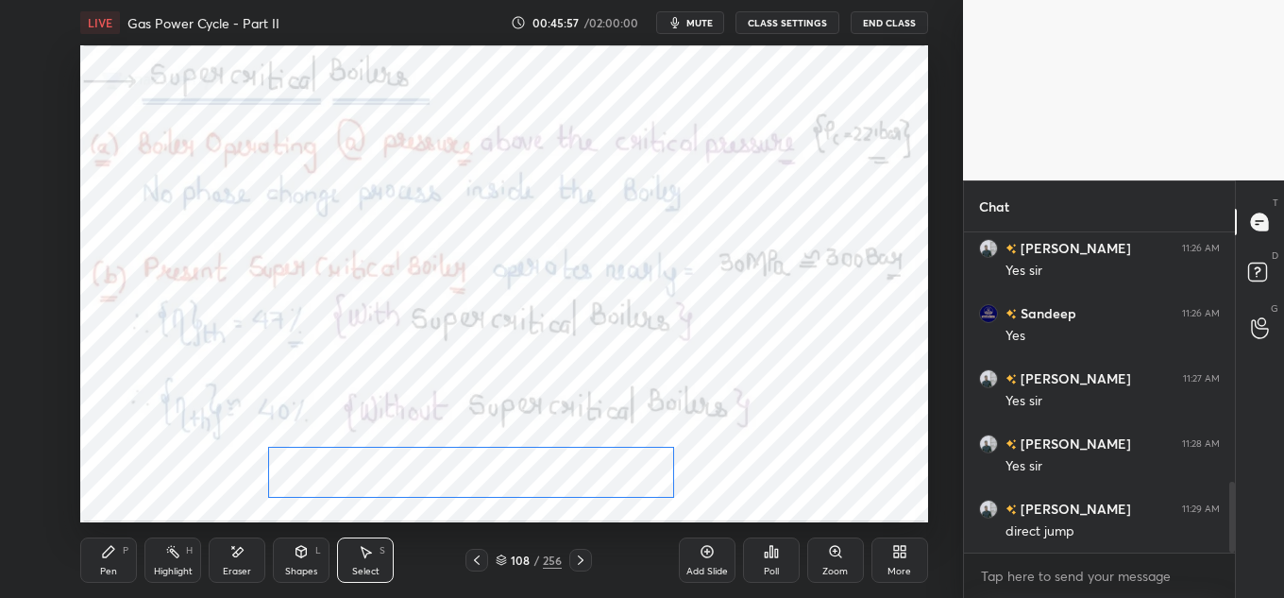
drag, startPoint x: 588, startPoint y: 495, endPoint x: 592, endPoint y: 481, distance: 14.7
click at [592, 481] on div "0 ° Undo Copy Duplicate Duplicate to new slide Delete" at bounding box center [504, 283] width 848 height 477
drag, startPoint x: 674, startPoint y: 497, endPoint x: 643, endPoint y: 498, distance: 31.2
click at [643, 498] on div at bounding box center [645, 500] width 8 height 8
drag, startPoint x: 565, startPoint y: 477, endPoint x: 590, endPoint y: 474, distance: 25.6
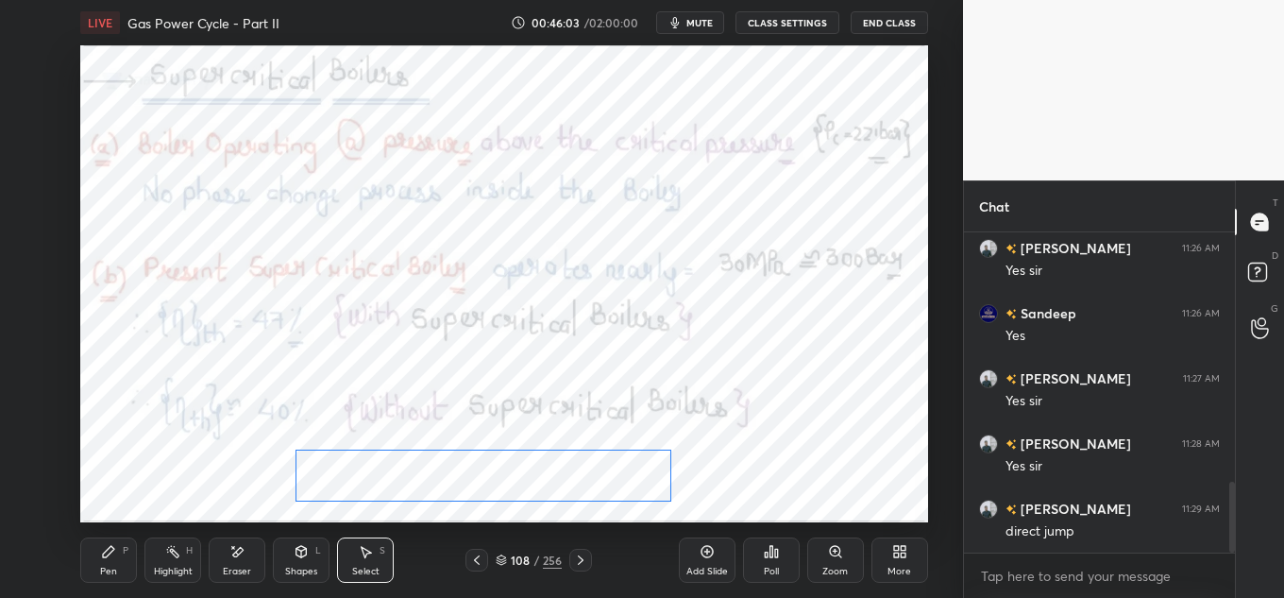
click at [590, 480] on div "0 ° Undo Copy Duplicate Duplicate to new slide Delete" at bounding box center [504, 283] width 848 height 477
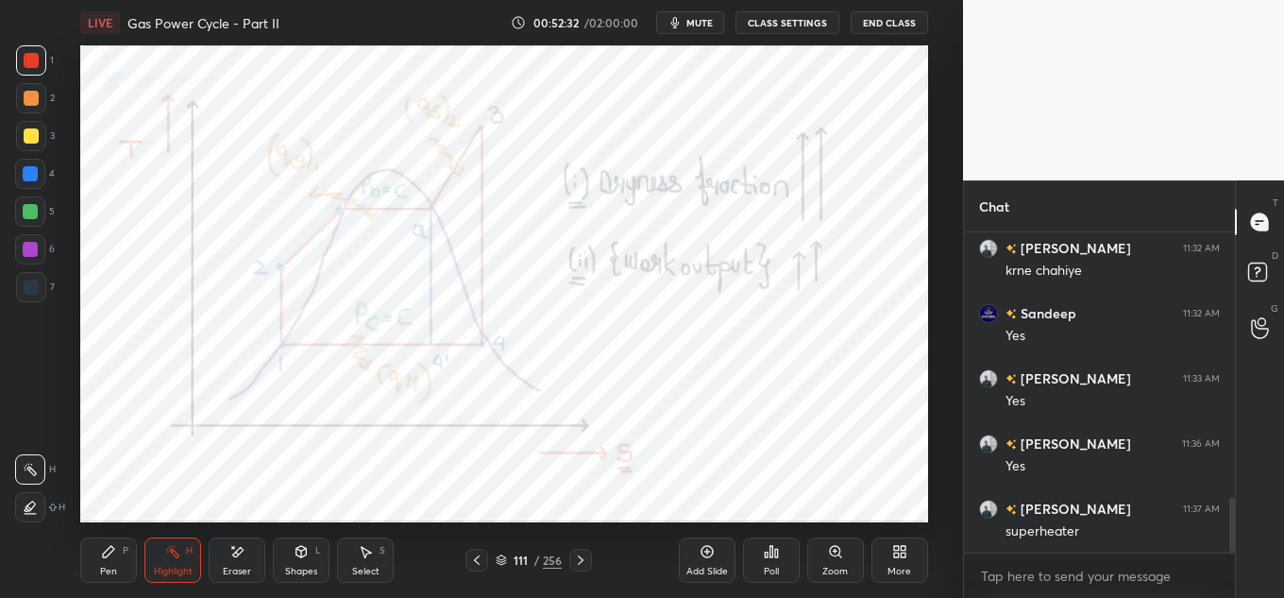
scroll to position [1522, 0]
click at [680, 8] on div "LIVE Gas Power Cycle - Part II 00:53:31 / 02:00:00 mute CLASS SETTINGS End Class" at bounding box center [504, 22] width 848 height 45
click at [683, 21] on icon "button" at bounding box center [674, 22] width 15 height 15
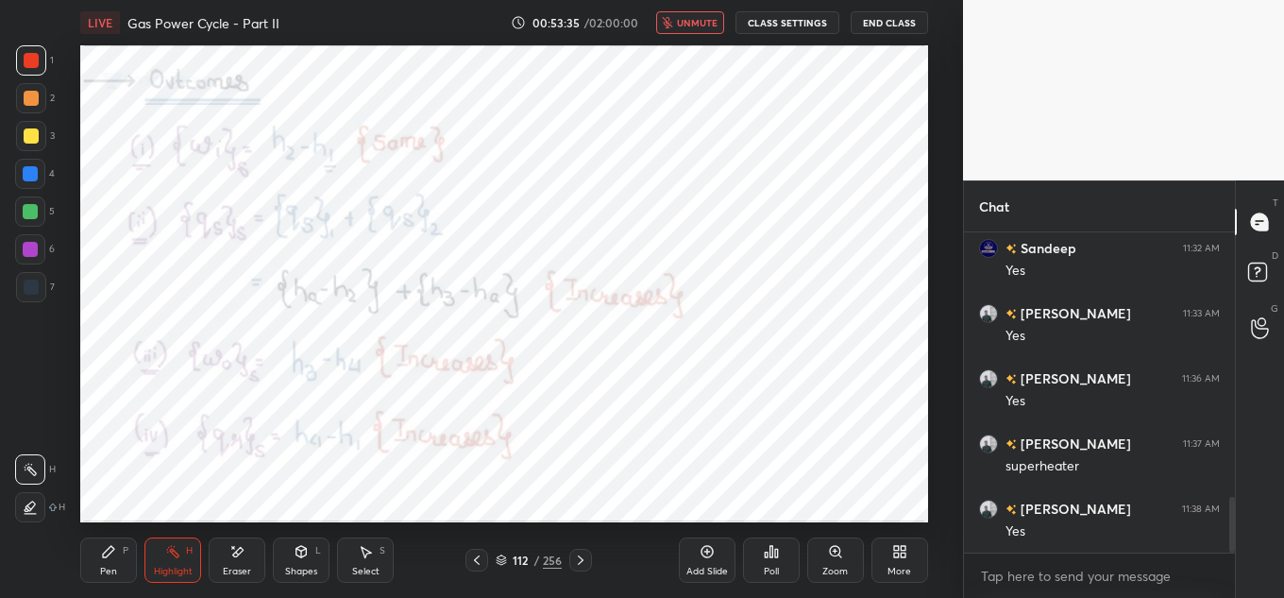
click at [702, 23] on span "unmute" at bounding box center [697, 22] width 41 height 13
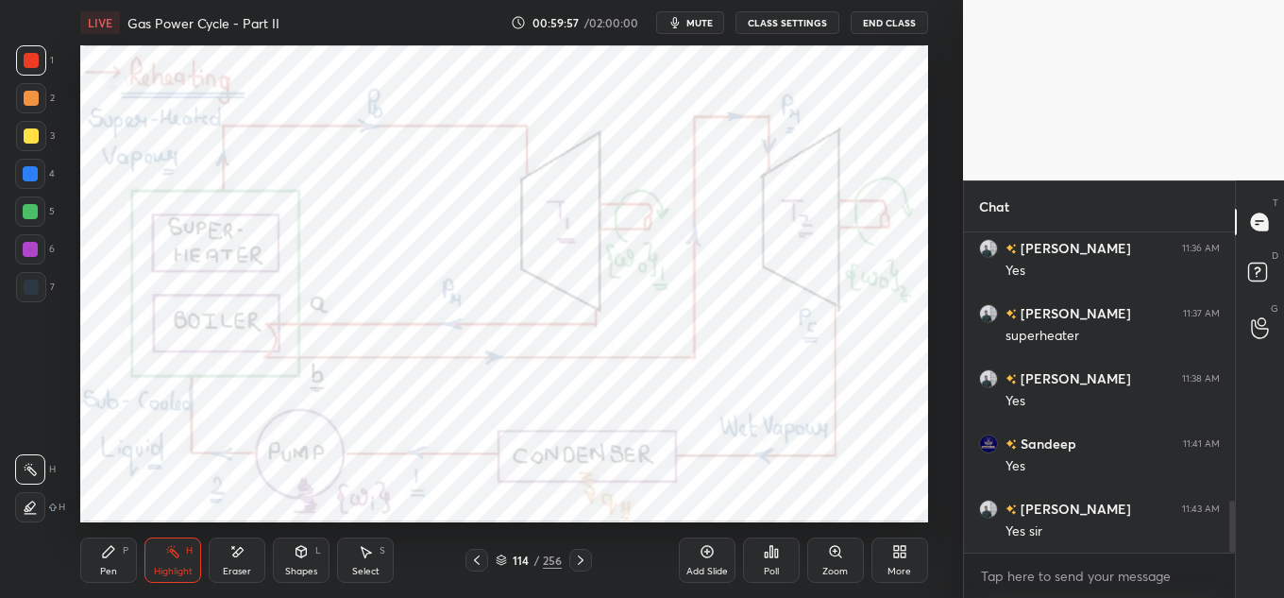
scroll to position [1717, 0]
click at [958, 151] on div "1 2 3 4 5 6 7 C X Z E E Erase all H H LIVE Gas Power Cycle - Part II 01:01:30 /…" at bounding box center [481, 299] width 963 height 598
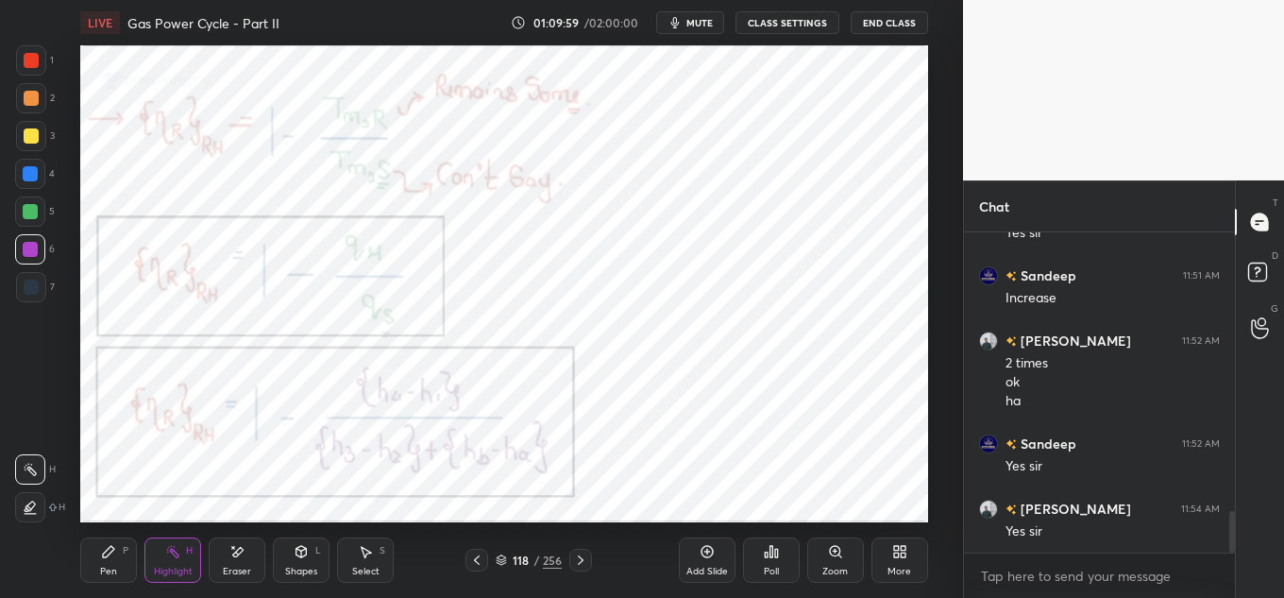
scroll to position [2230, 0]
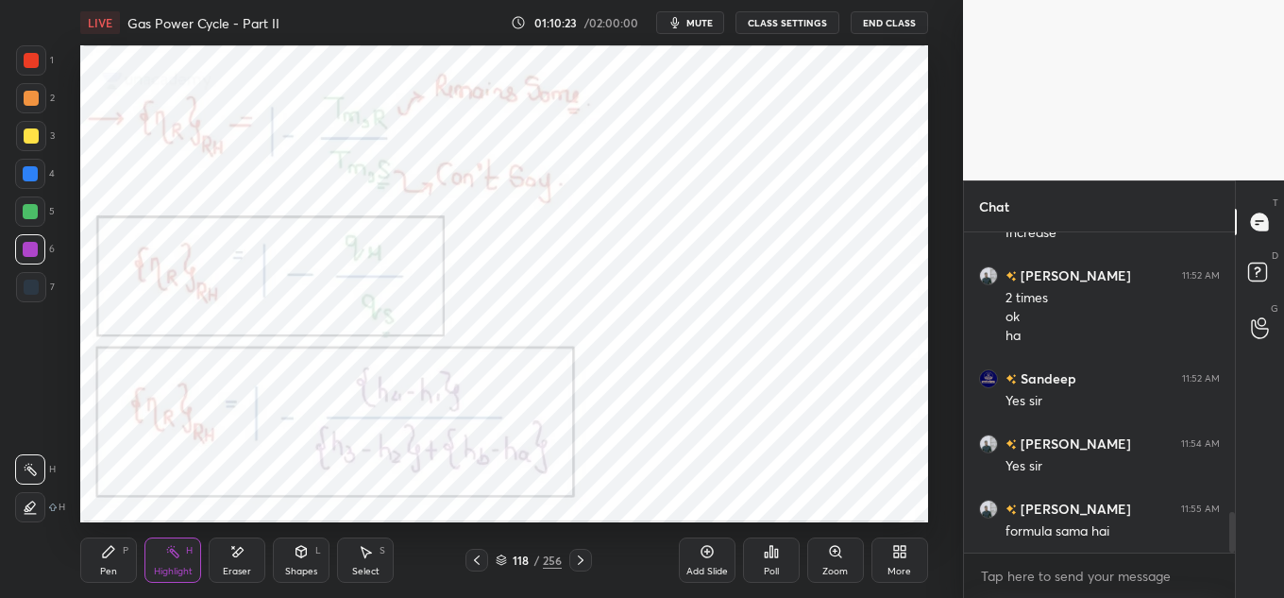
click at [709, 27] on span "mute" at bounding box center [699, 22] width 26 height 13
click at [692, 19] on span "unmute" at bounding box center [697, 22] width 41 height 13
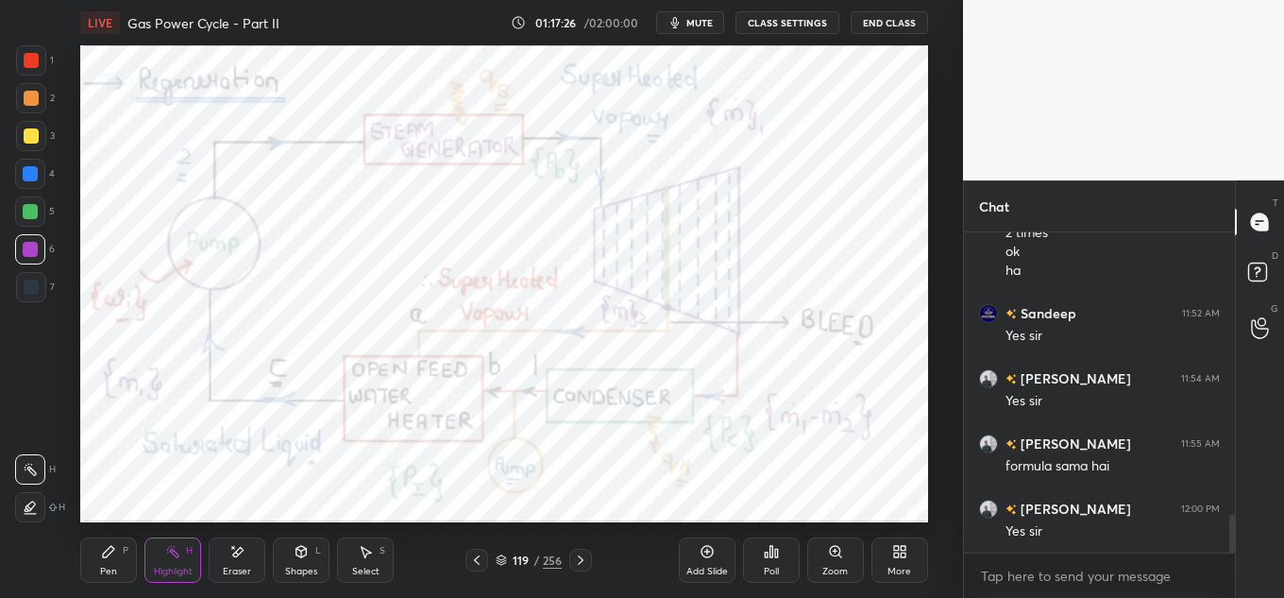
scroll to position [2360, 0]
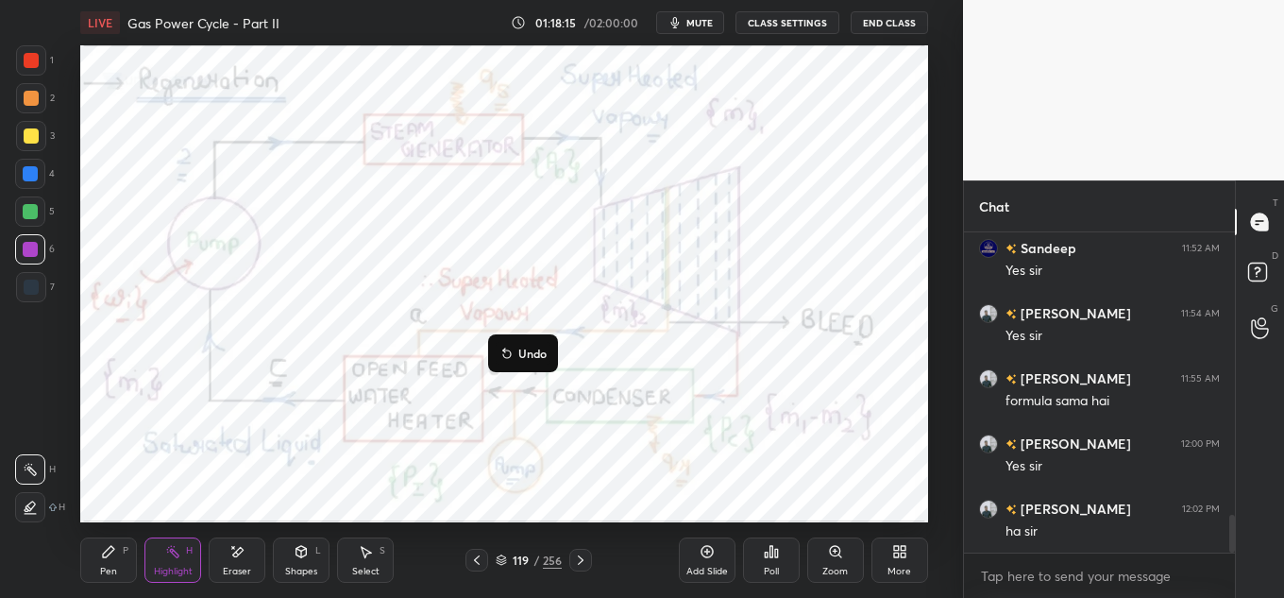
click at [678, 22] on icon "button" at bounding box center [674, 22] width 15 height 15
click at [687, 24] on span "unmute" at bounding box center [697, 22] width 41 height 13
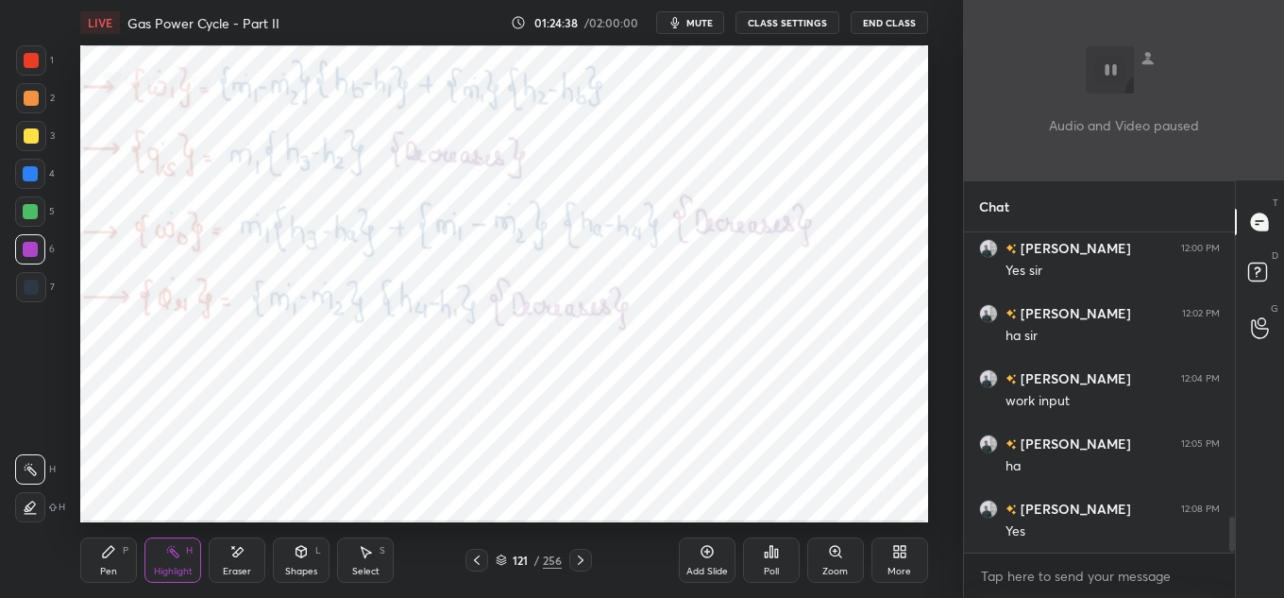
scroll to position [2621, 0]
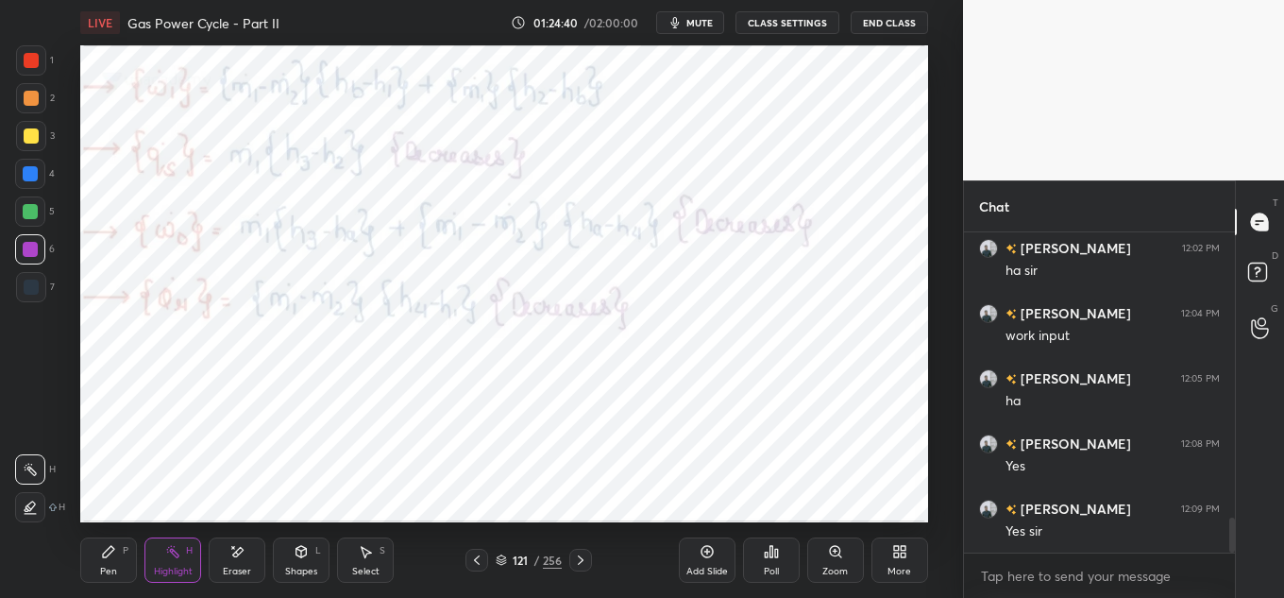
click at [621, 32] on div "LIVE Gas Power Cycle - Part II 01:24:40 / 02:00:00 mute CLASS SETTINGS End Clas…" at bounding box center [503, 299] width 887 height 598
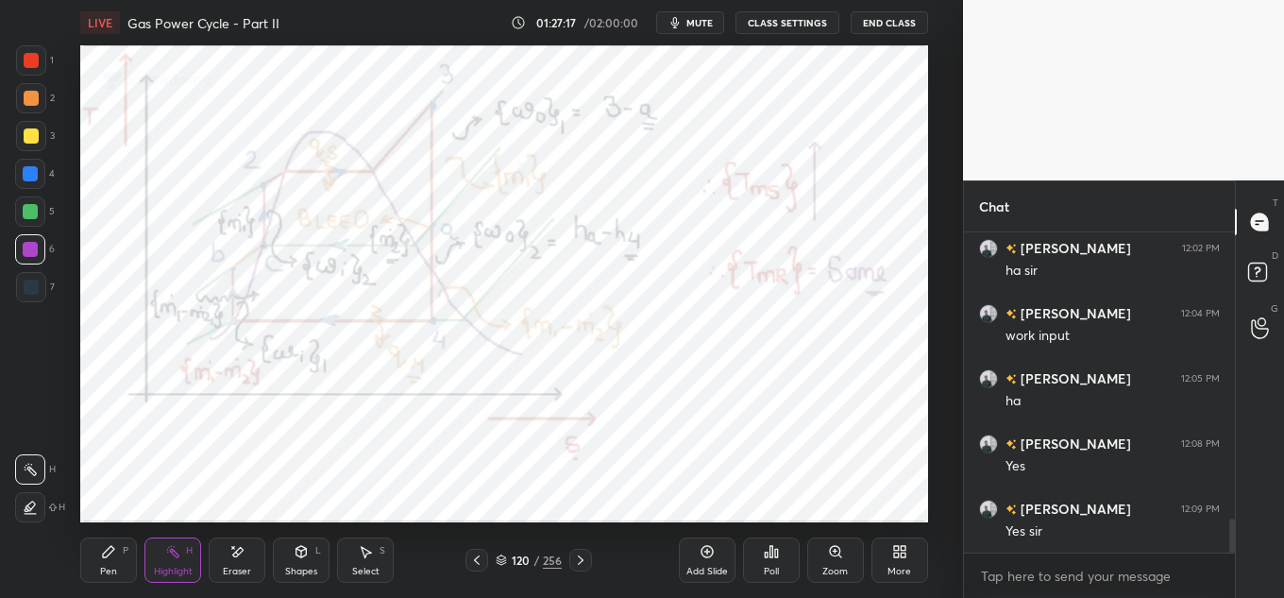
scroll to position [2686, 0]
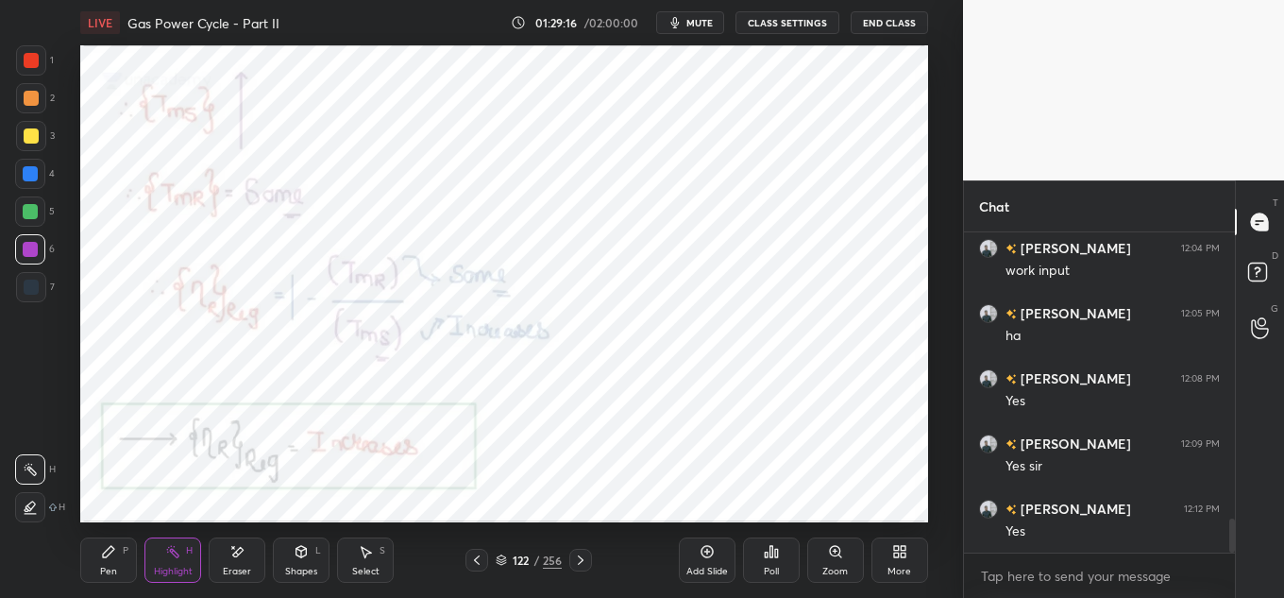
click at [225, 123] on div "1 2 3 4 5 6 7 C X Z E E Erase all H H LIVE Gas Power Cycle - Part II 01:29:16 /…" at bounding box center [474, 299] width 948 height 598
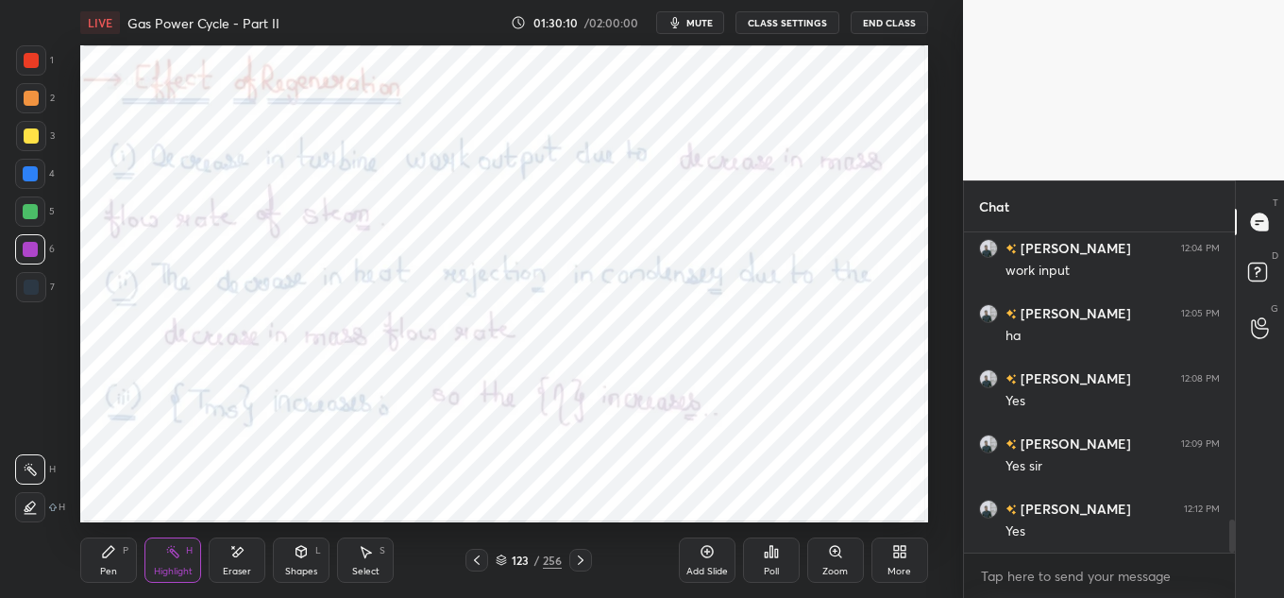
scroll to position [2751, 0]
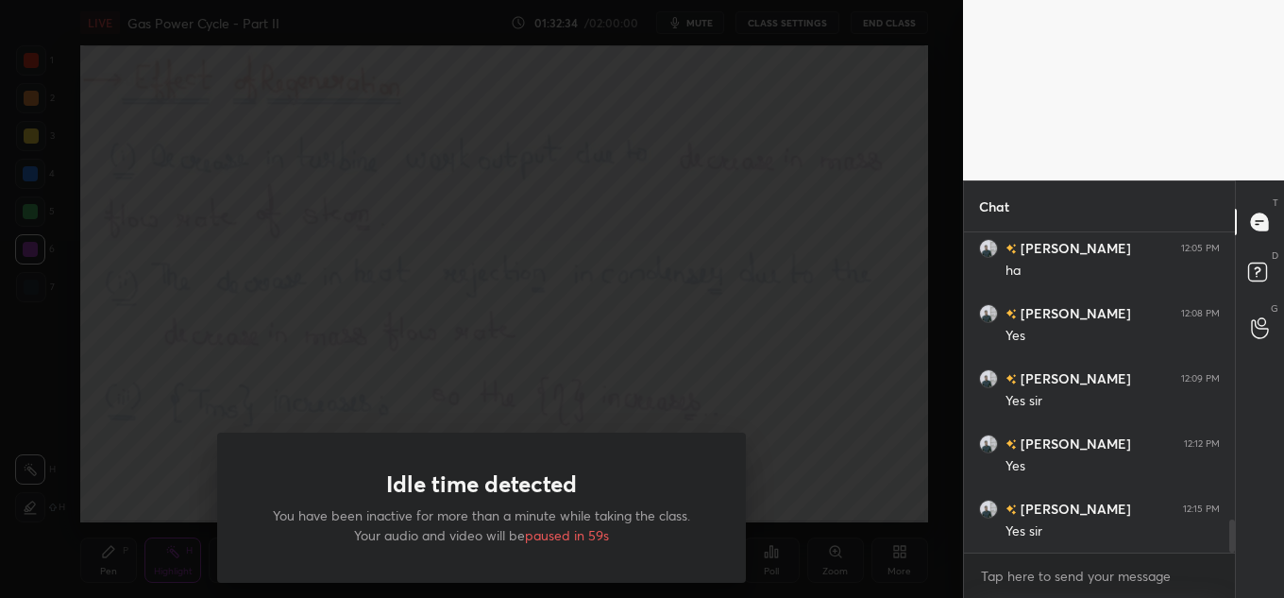
click at [699, 251] on div "Idle time detected You have been inactive for more than a minute while taking t…" at bounding box center [481, 299] width 963 height 598
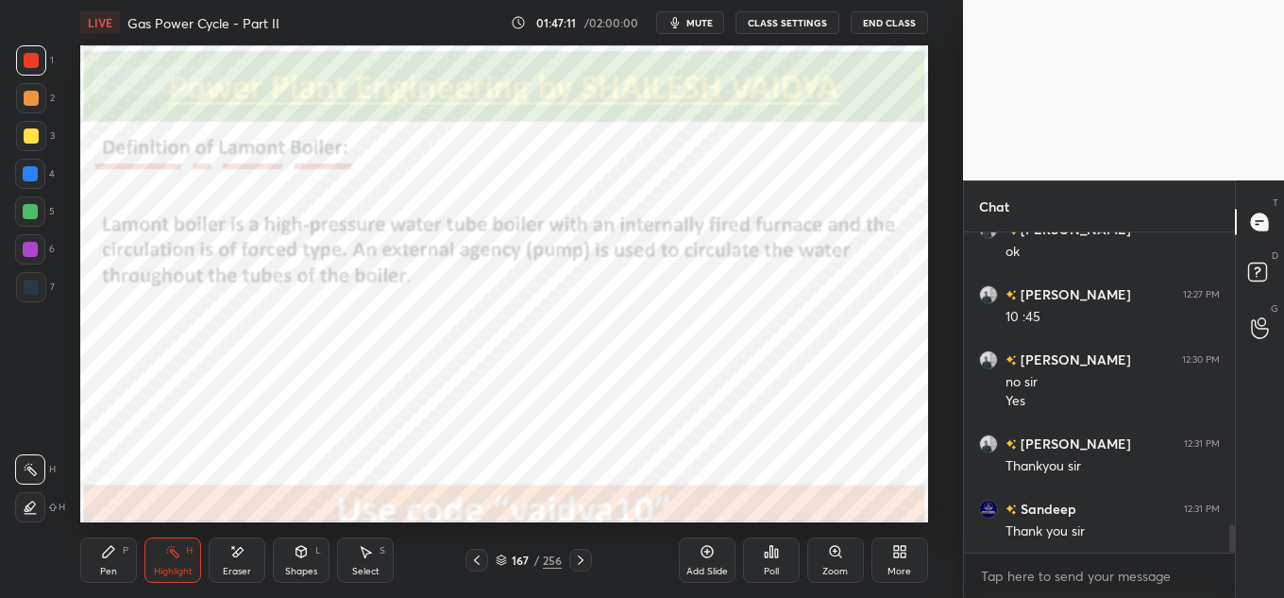
scroll to position [3310, 0]
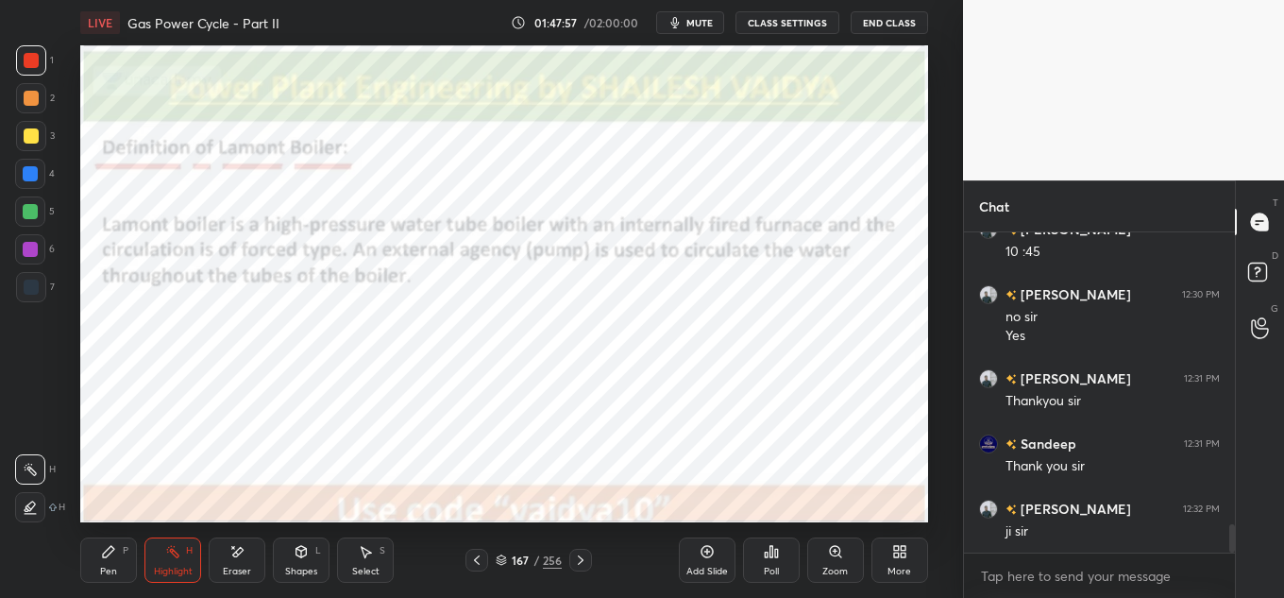
click at [894, 34] on div "LIVE Gas Power Cycle - Part II 01:47:57 / 02:00:00 mute CLASS SETTINGS End Class" at bounding box center [504, 22] width 848 height 45
click at [868, 24] on button "End Class" at bounding box center [889, 22] width 77 height 23
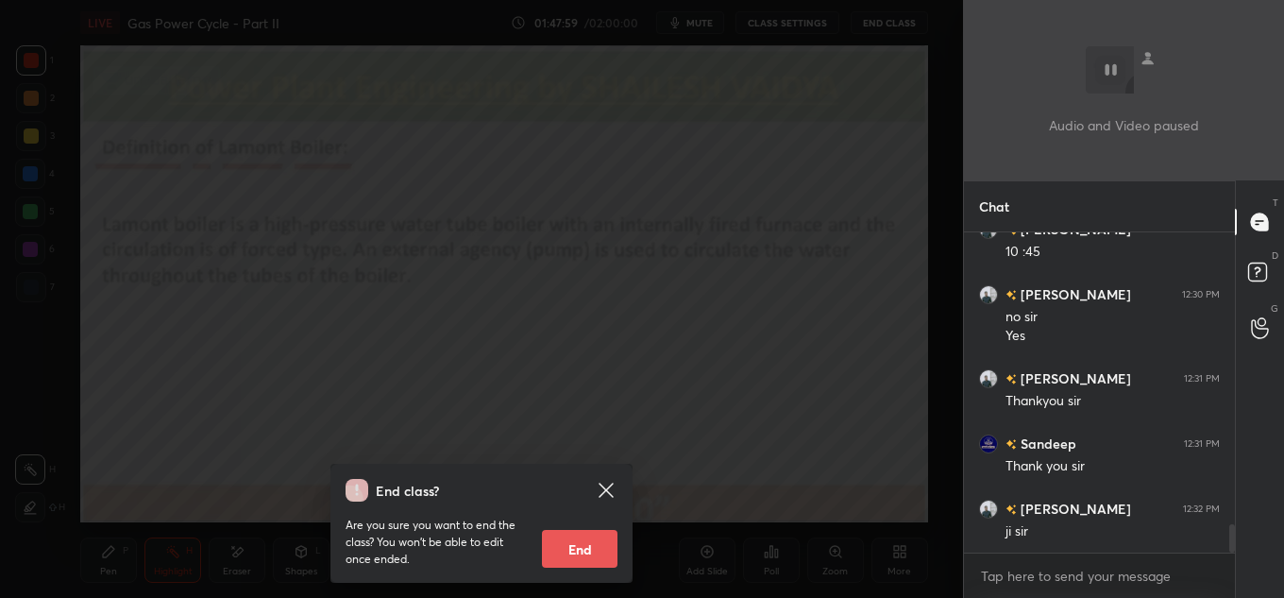
click at [577, 557] on button "End" at bounding box center [580, 549] width 76 height 38
type textarea "x"
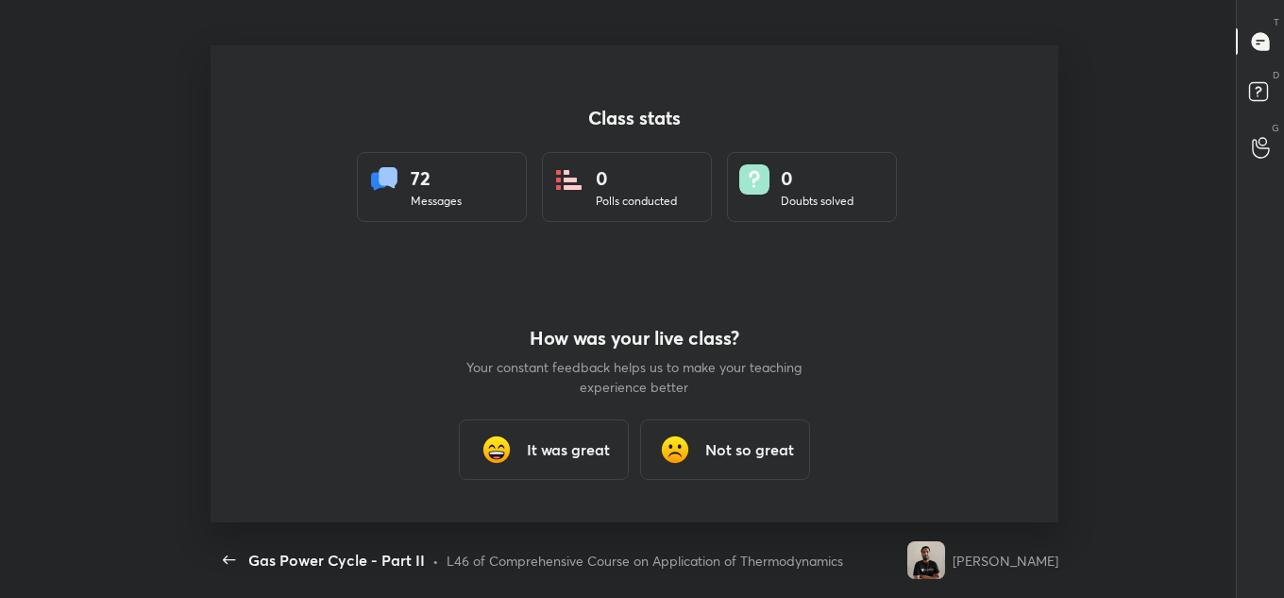
scroll to position [0, 0]
drag, startPoint x: 535, startPoint y: 450, endPoint x: 535, endPoint y: 432, distance: 17.9
click at [536, 448] on h3 "It was great" at bounding box center [568, 449] width 83 height 23
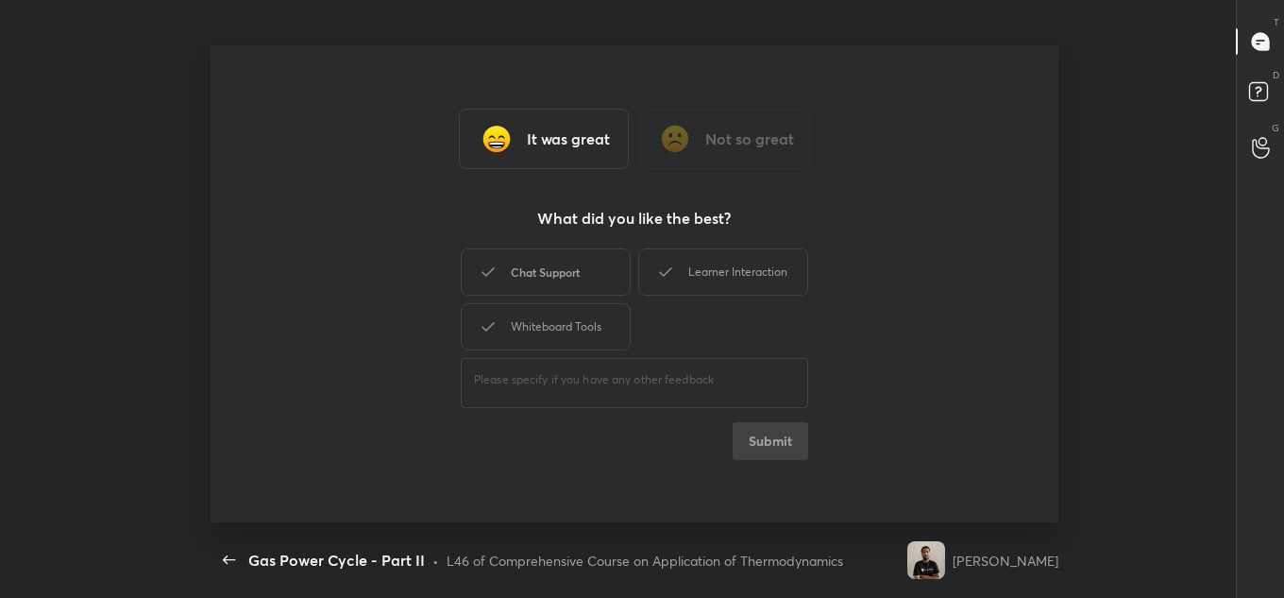
click at [558, 274] on div "Chat Support" at bounding box center [546, 271] width 170 height 47
click at [555, 292] on div "Chat Support" at bounding box center [546, 271] width 170 height 47
click at [597, 278] on div "Chat Support" at bounding box center [546, 271] width 170 height 47
click at [592, 345] on div "Whiteboard Tools" at bounding box center [546, 326] width 170 height 47
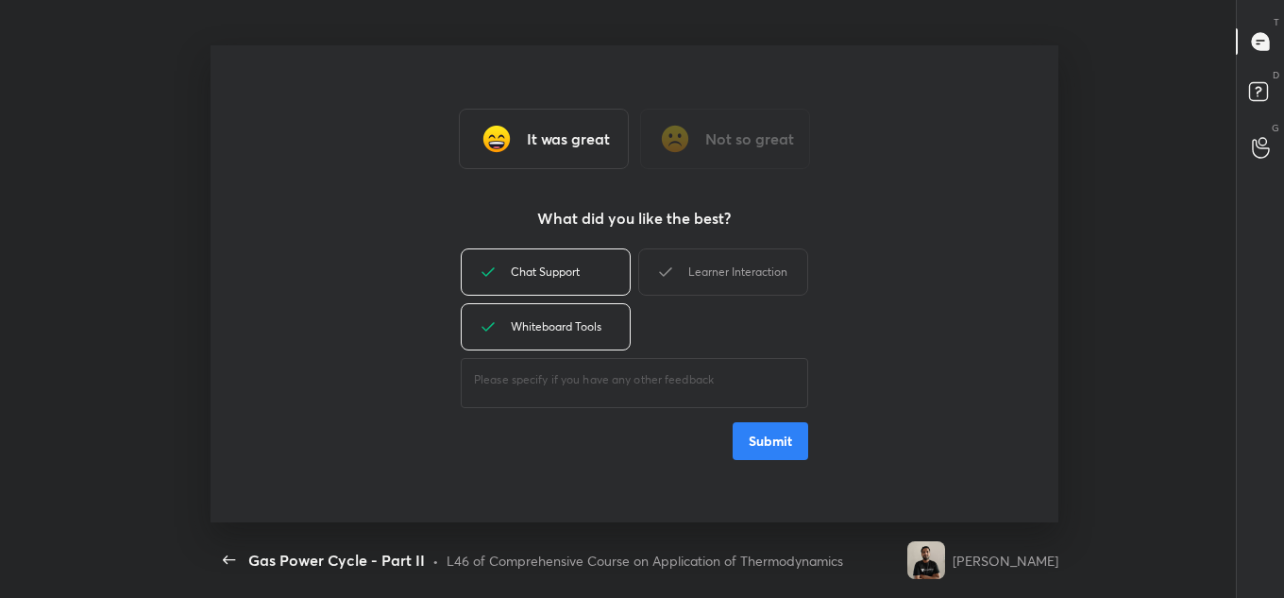
drag, startPoint x: 693, startPoint y: 284, endPoint x: 693, endPoint y: 326, distance: 41.5
click at [694, 286] on div "Learner Interaction" at bounding box center [723, 271] width 170 height 47
click at [780, 459] on button "Submit" at bounding box center [771, 441] width 76 height 38
